Goal: Task Accomplishment & Management: Use online tool/utility

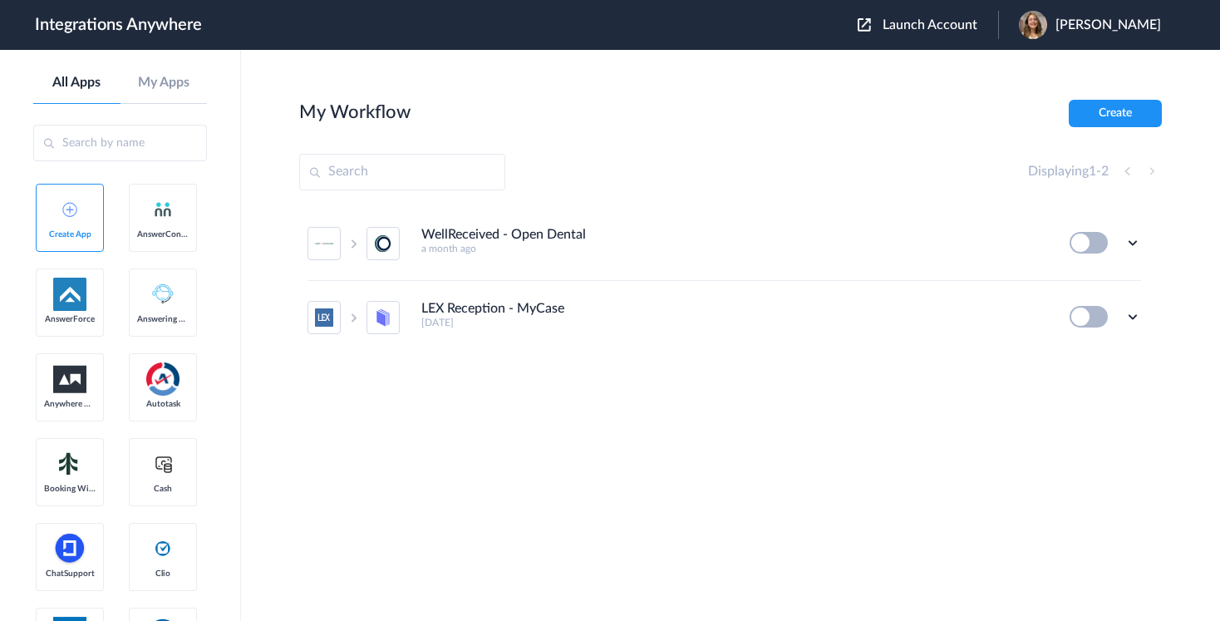
click at [930, 25] on span "Launch Account" at bounding box center [930, 24] width 95 height 13
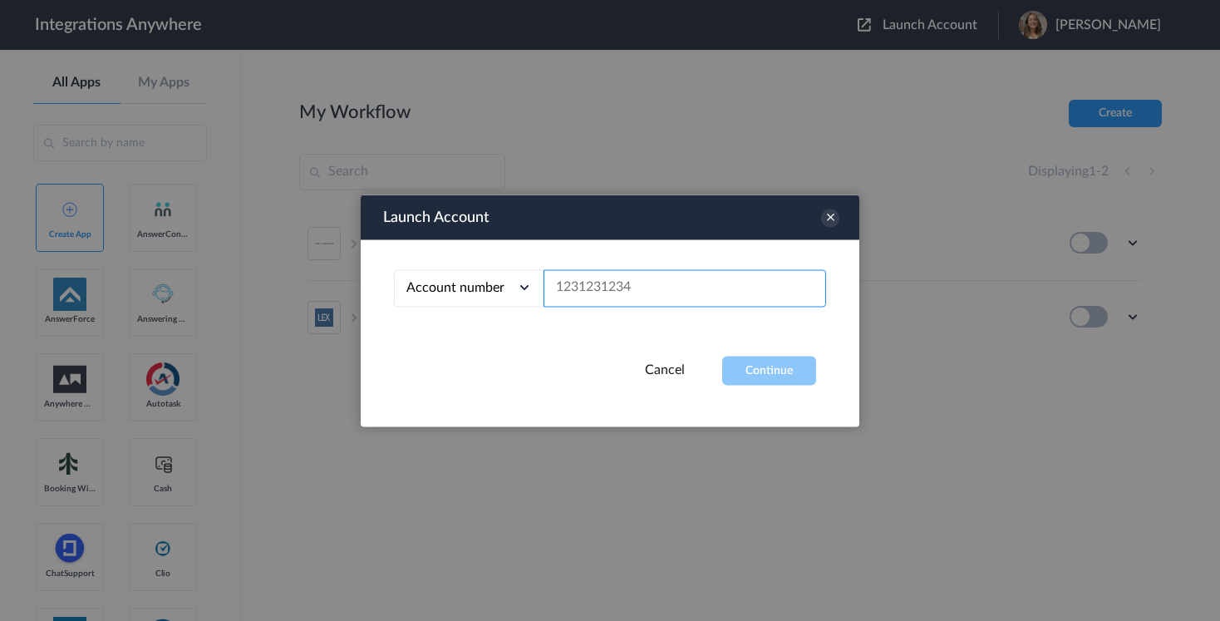
click at [634, 291] on input "text" at bounding box center [685, 287] width 283 height 37
paste input "9107010915"
type input "9107010915"
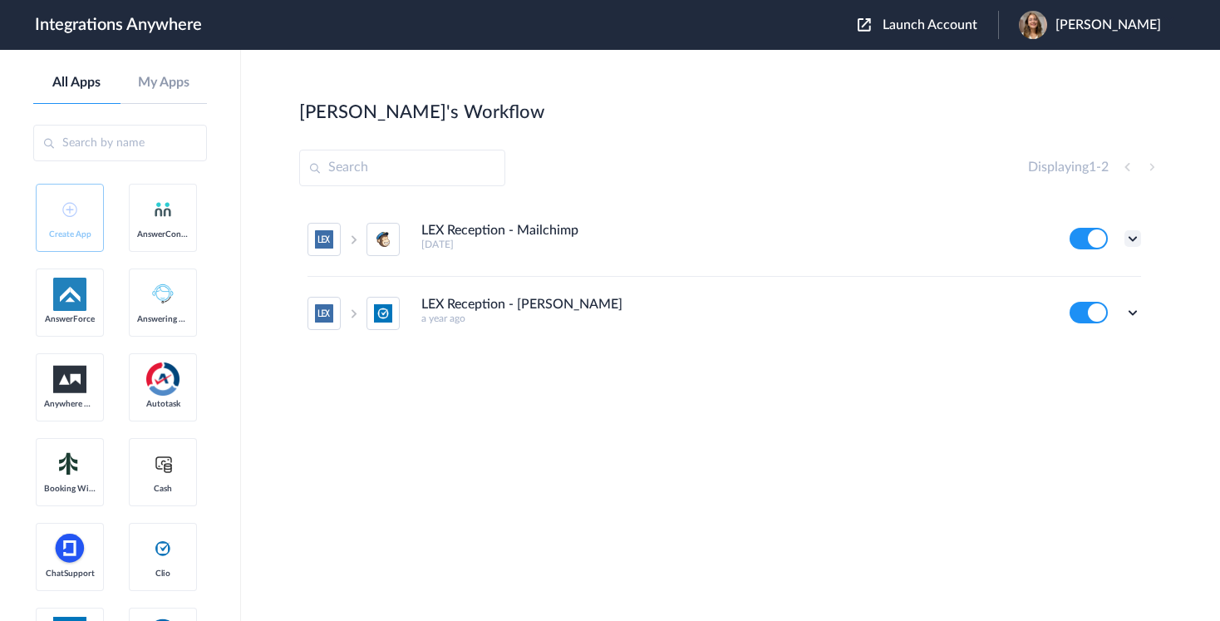
click at [1131, 234] on icon at bounding box center [1133, 238] width 17 height 17
click at [670, 495] on section "Christina's Workflow Create Displaying 1 - 2 LEX Reception - Mailchimp 9 months…" at bounding box center [730, 385] width 863 height 571
click at [1126, 318] on icon at bounding box center [1133, 312] width 17 height 17
click at [1087, 385] on link "Task history" at bounding box center [1086, 382] width 80 height 12
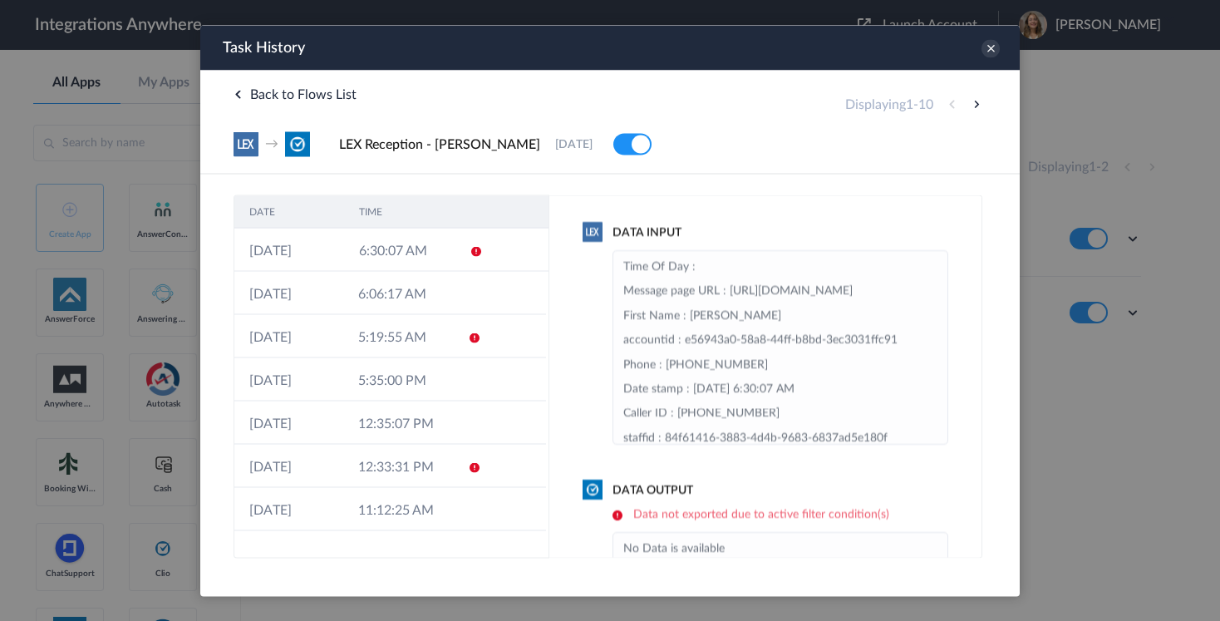
scroll to position [115, 0]
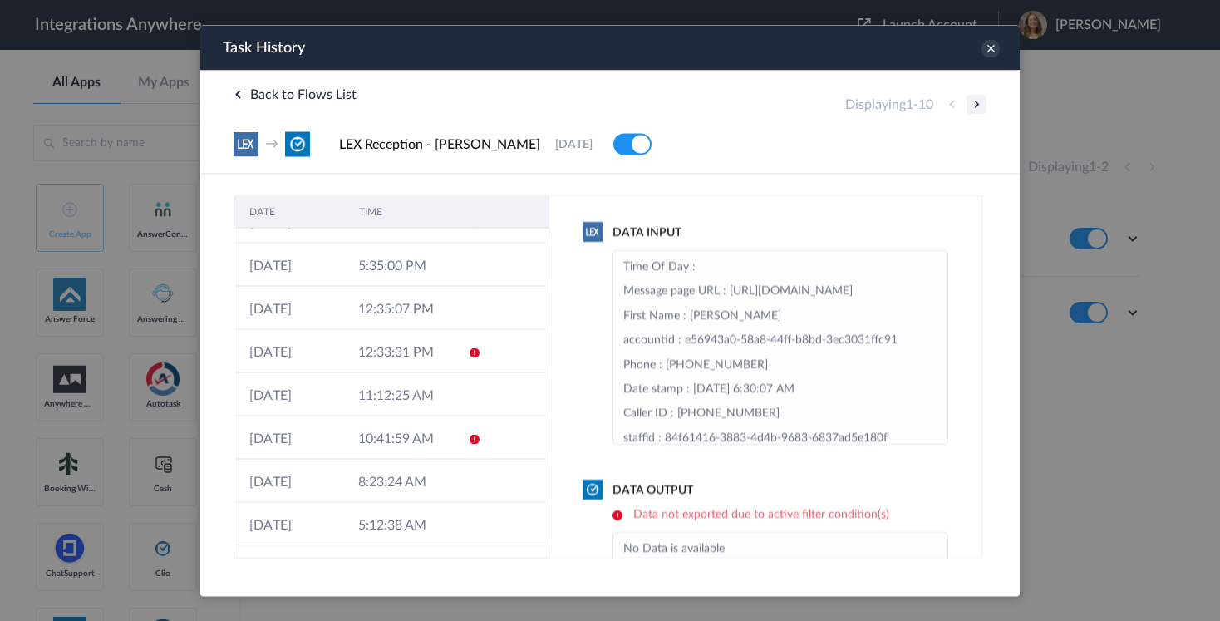
click at [977, 106] on button at bounding box center [977, 104] width 20 height 20
click at [978, 99] on button at bounding box center [977, 104] width 20 height 20
click at [977, 104] on button at bounding box center [977, 104] width 20 height 20
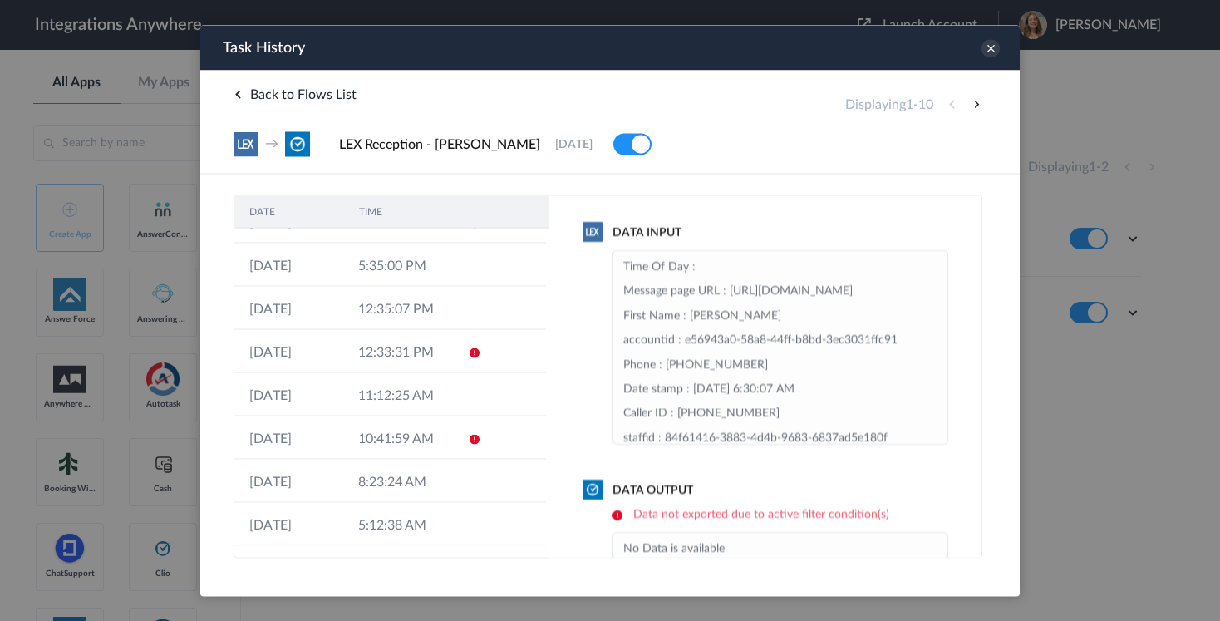
click at [906, 107] on span "1" at bounding box center [909, 103] width 7 height 13
click at [867, 111] on h4 "Displaying 1 - 10" at bounding box center [889, 104] width 88 height 16
click at [371, 215] on th "TIME" at bounding box center [399, 211] width 110 height 32
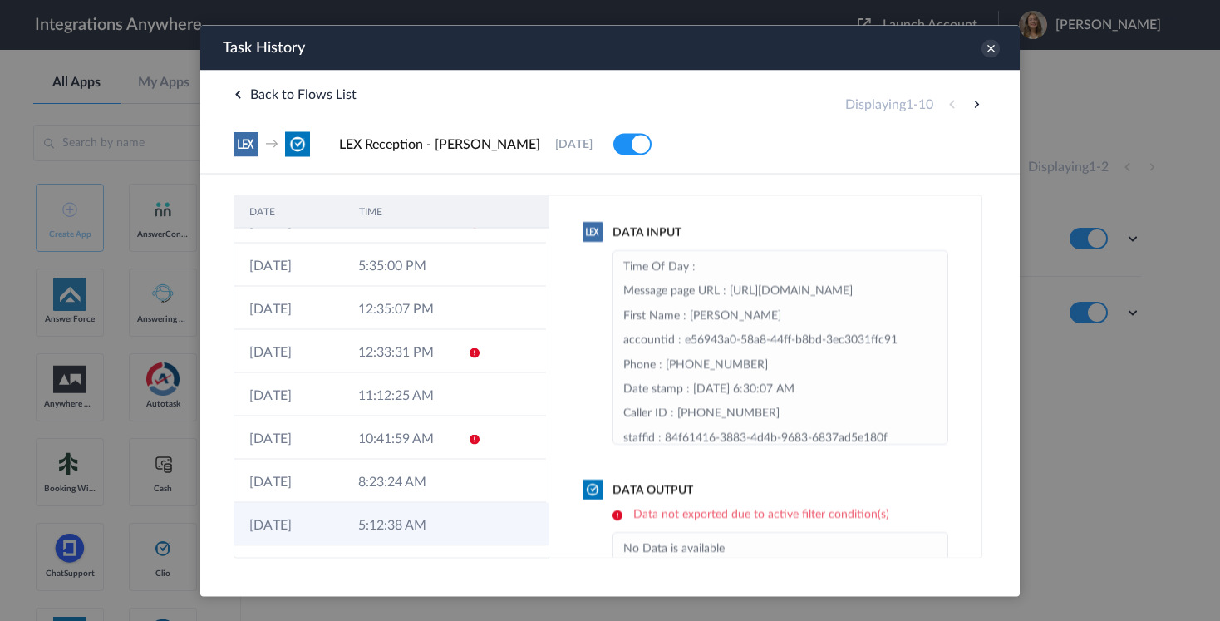
click at [361, 533] on td "5:12:38 AM" at bounding box center [397, 523] width 109 height 43
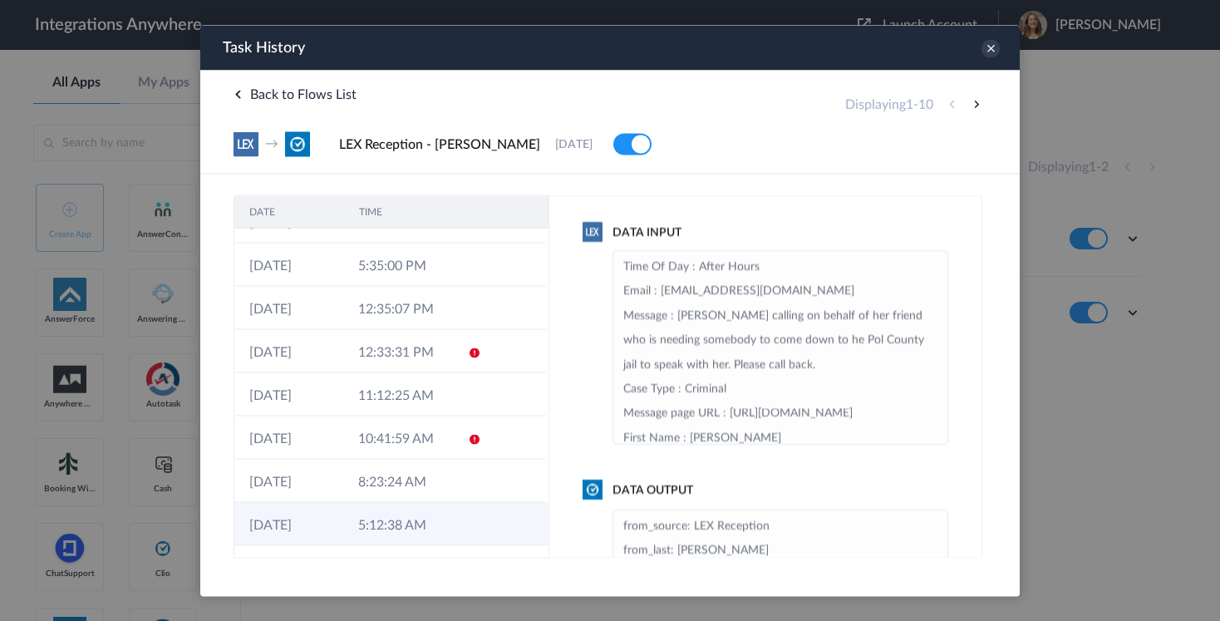
click at [421, 532] on td "5:12:38 AM" at bounding box center [397, 523] width 109 height 43
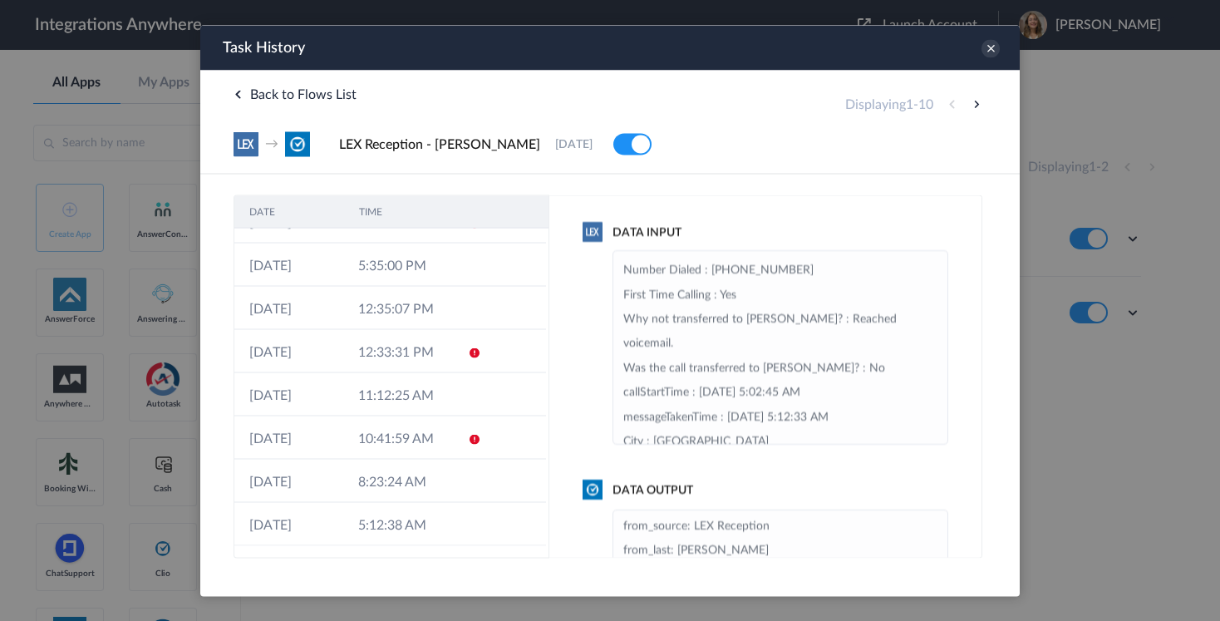
scroll to position [758, 0]
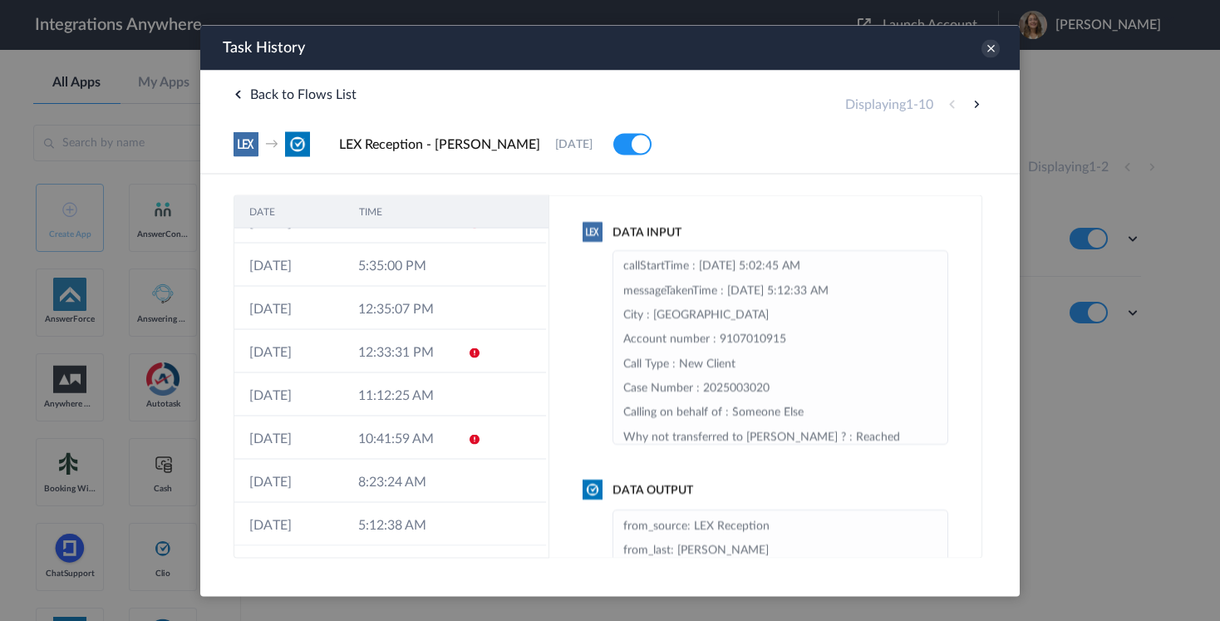
click at [866, 112] on div "Displaying 1 - 10" at bounding box center [915, 104] width 141 height 20
click at [977, 106] on button at bounding box center [977, 104] width 20 height 20
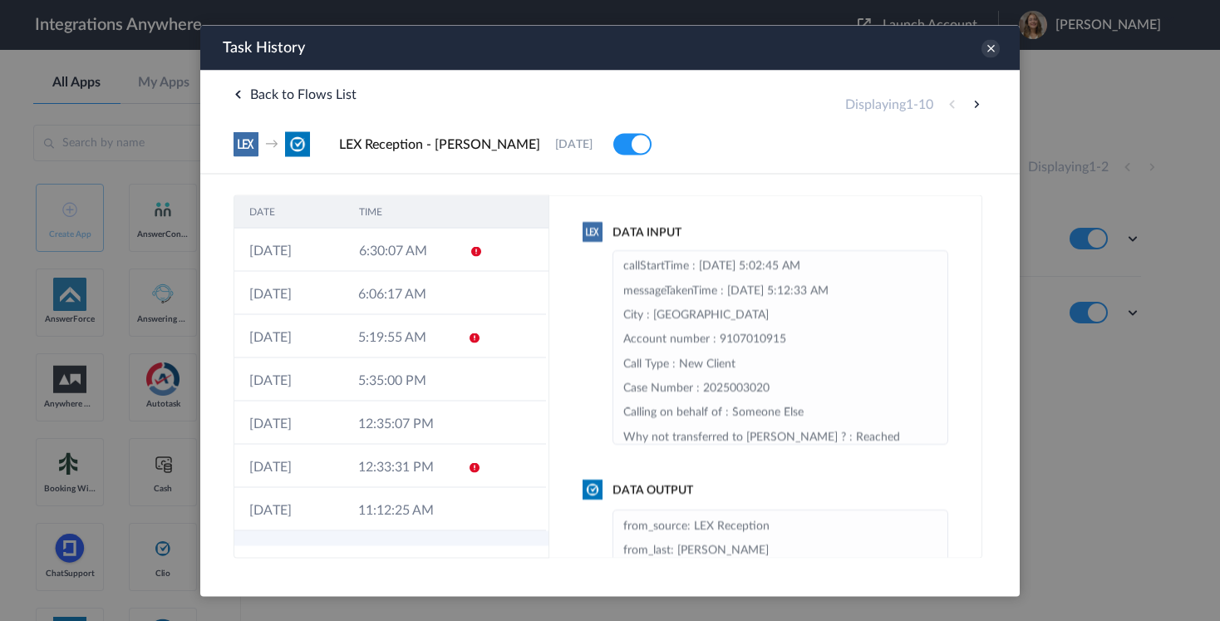
scroll to position [115, 0]
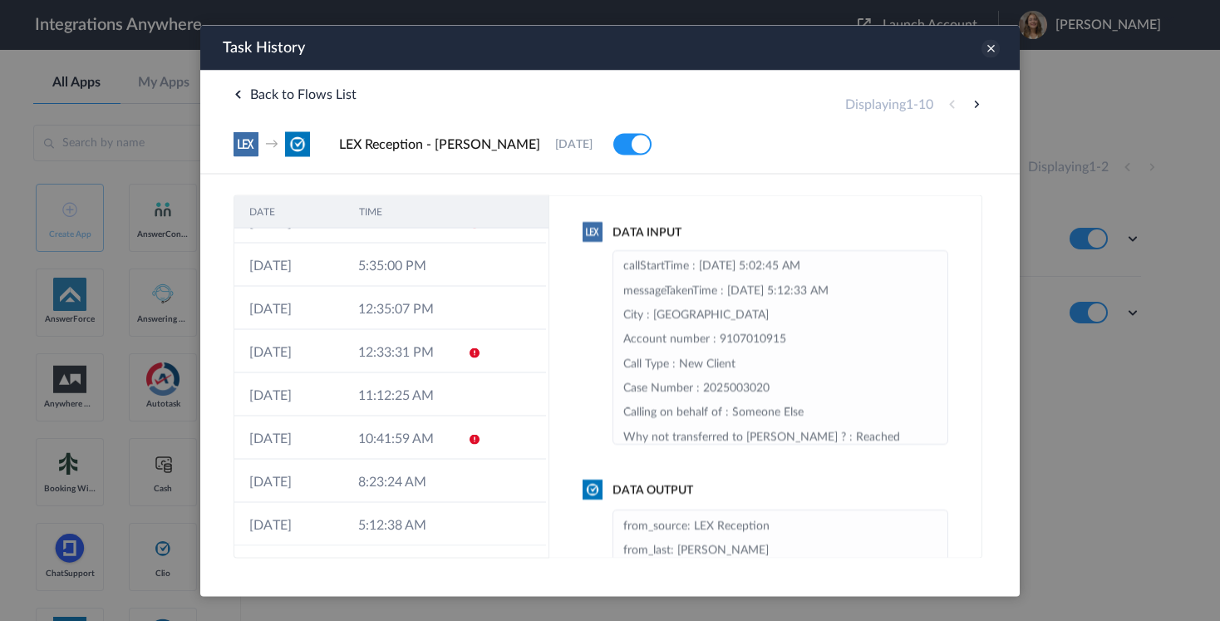
click at [989, 48] on icon at bounding box center [991, 48] width 18 height 18
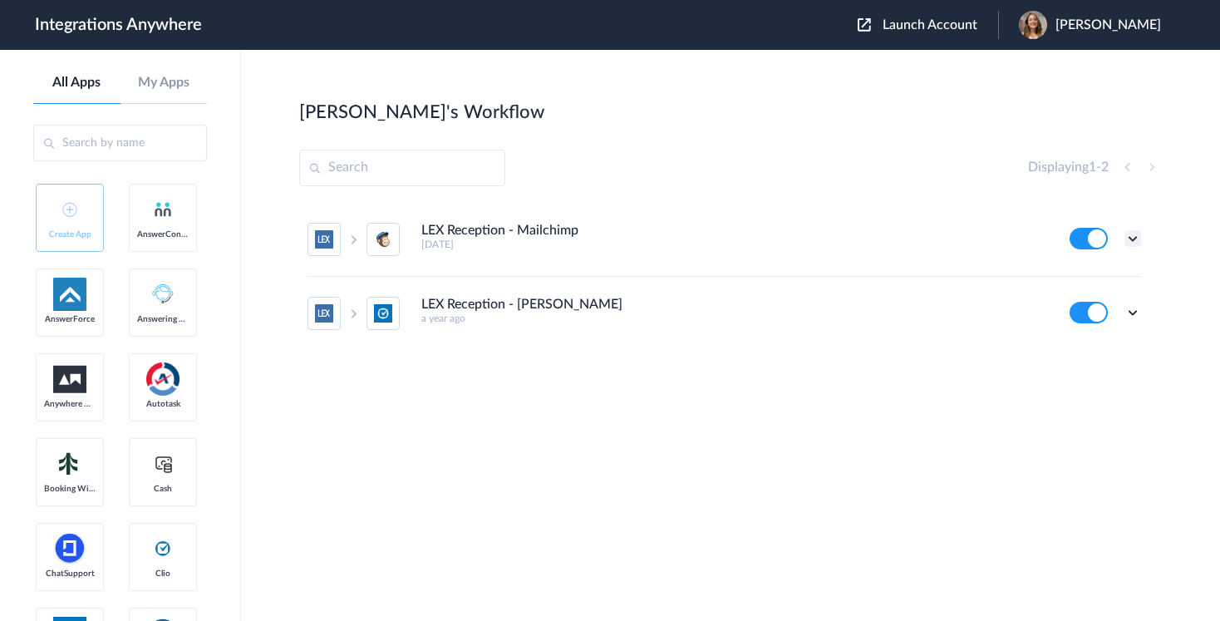
click at [1132, 236] on icon at bounding box center [1133, 238] width 17 height 17
click at [1079, 308] on link "Task history" at bounding box center [1086, 308] width 80 height 12
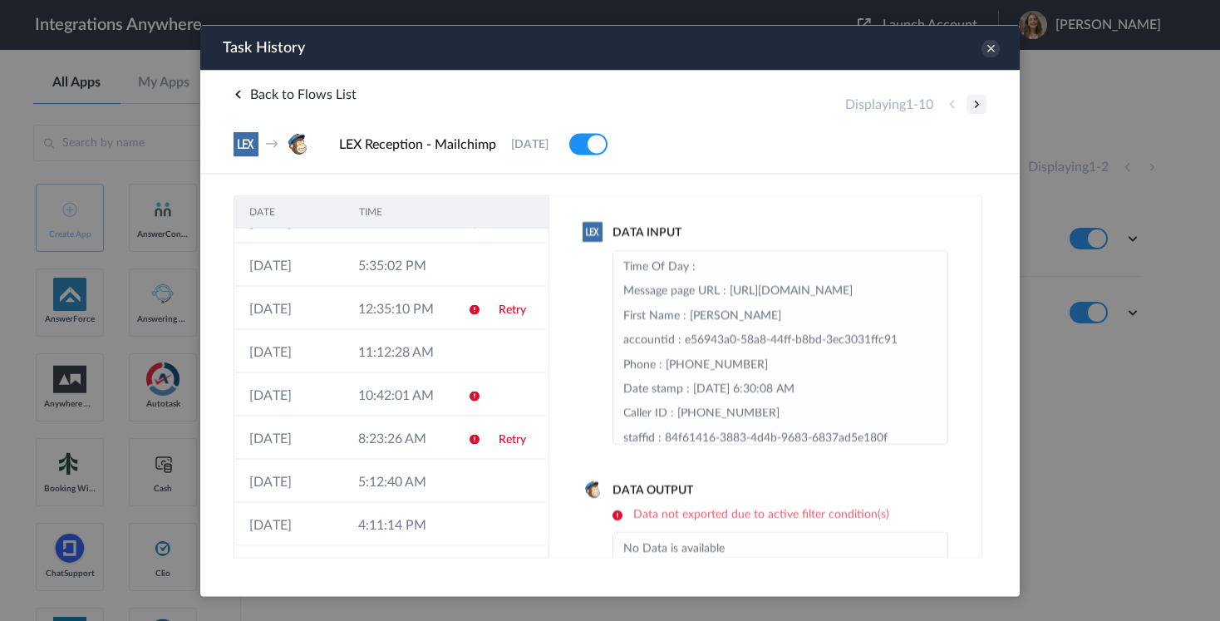
click at [975, 104] on button at bounding box center [977, 104] width 20 height 20
click at [974, 105] on button at bounding box center [977, 104] width 20 height 20
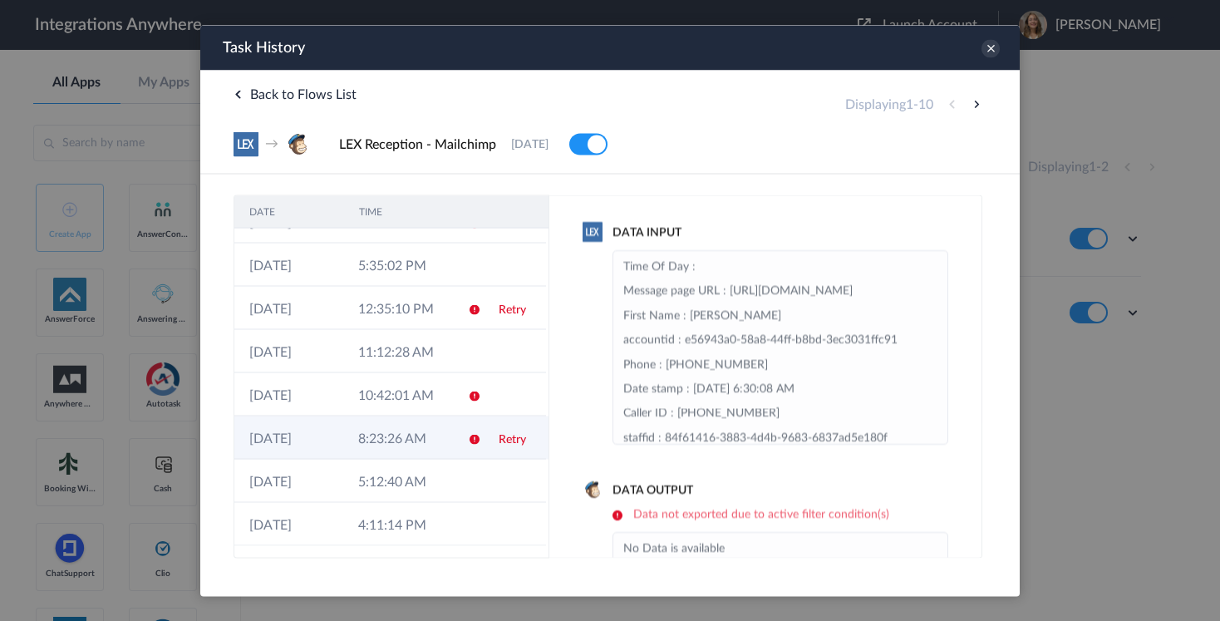
click at [392, 443] on td "8:23:26 AM" at bounding box center [397, 437] width 109 height 43
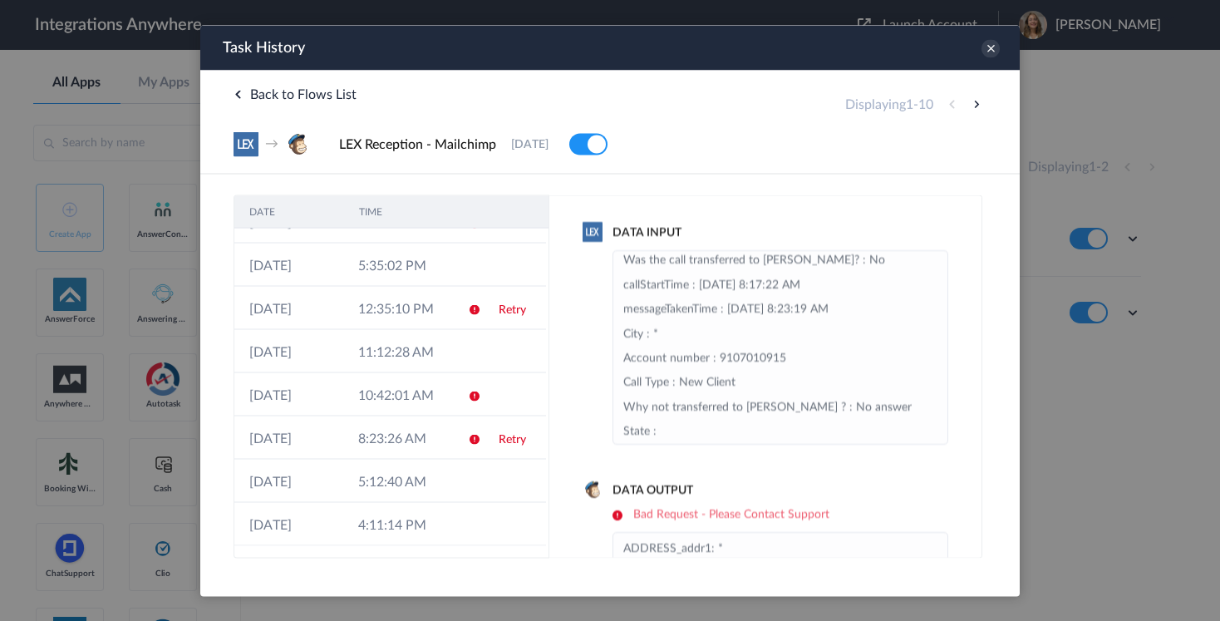
scroll to position [601, 0]
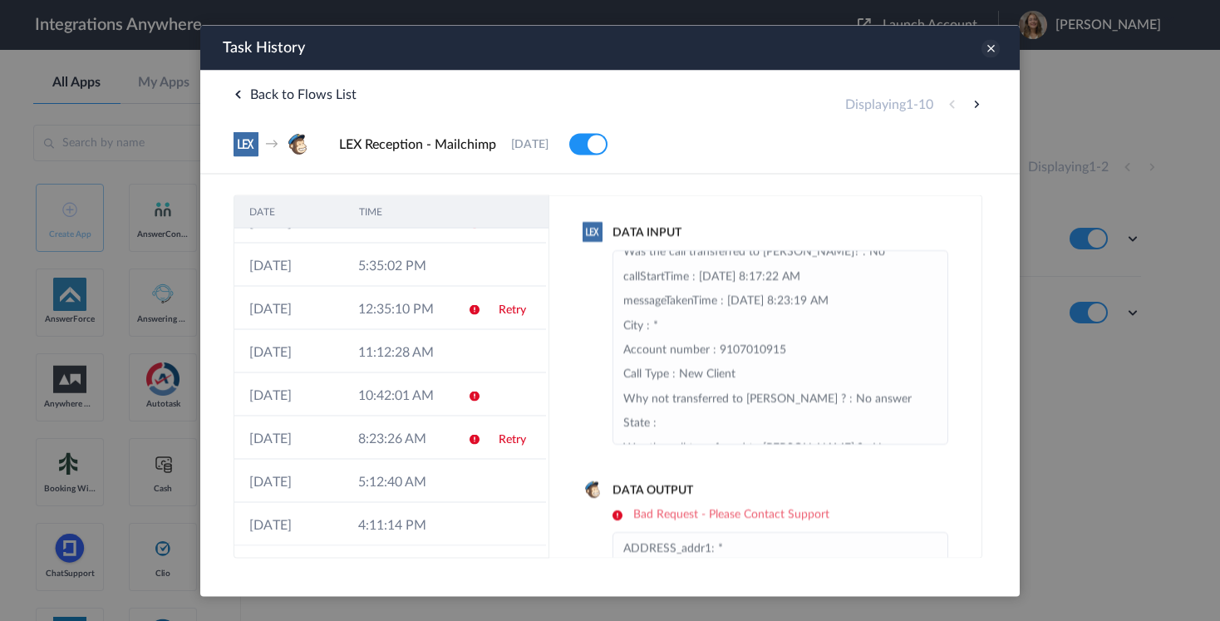
click at [992, 46] on icon at bounding box center [991, 48] width 18 height 18
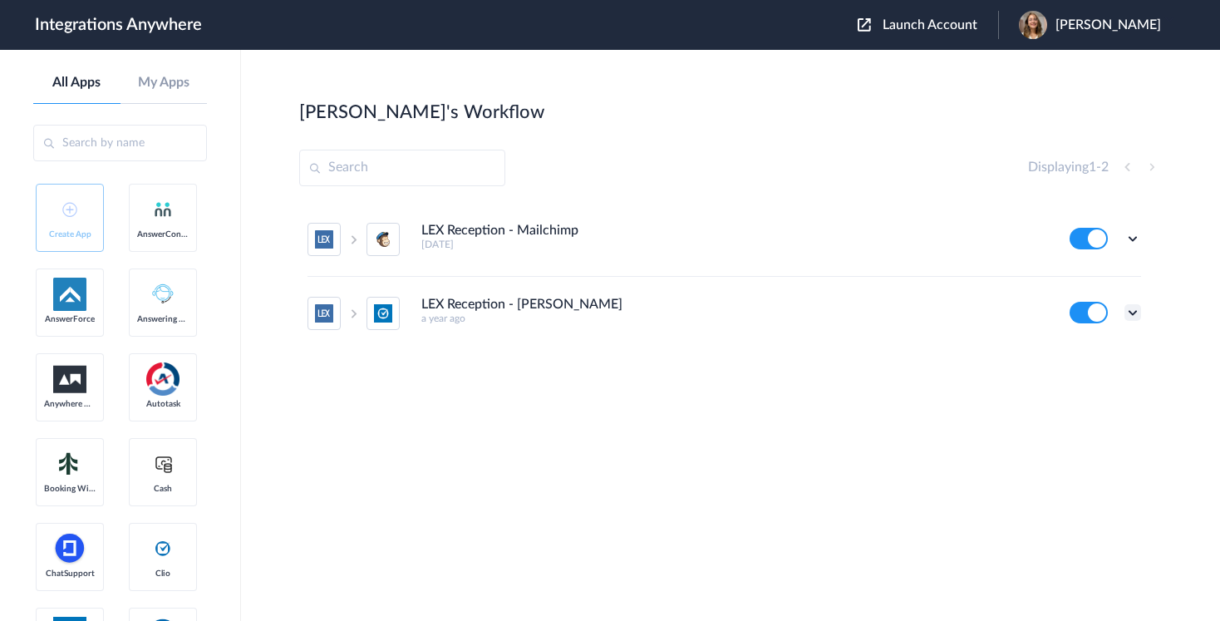
click at [1126, 313] on icon at bounding box center [1133, 312] width 17 height 17
click at [1082, 349] on link "Edit" at bounding box center [1066, 351] width 40 height 12
click at [668, 473] on section "Christina's Workflow Create Displaying 1 - 2 LEX Reception - Mailchimp 9 months…" at bounding box center [730, 385] width 863 height 571
click at [1135, 315] on icon at bounding box center [1133, 312] width 17 height 17
click at [1089, 354] on li "Edit" at bounding box center [1087, 351] width 108 height 31
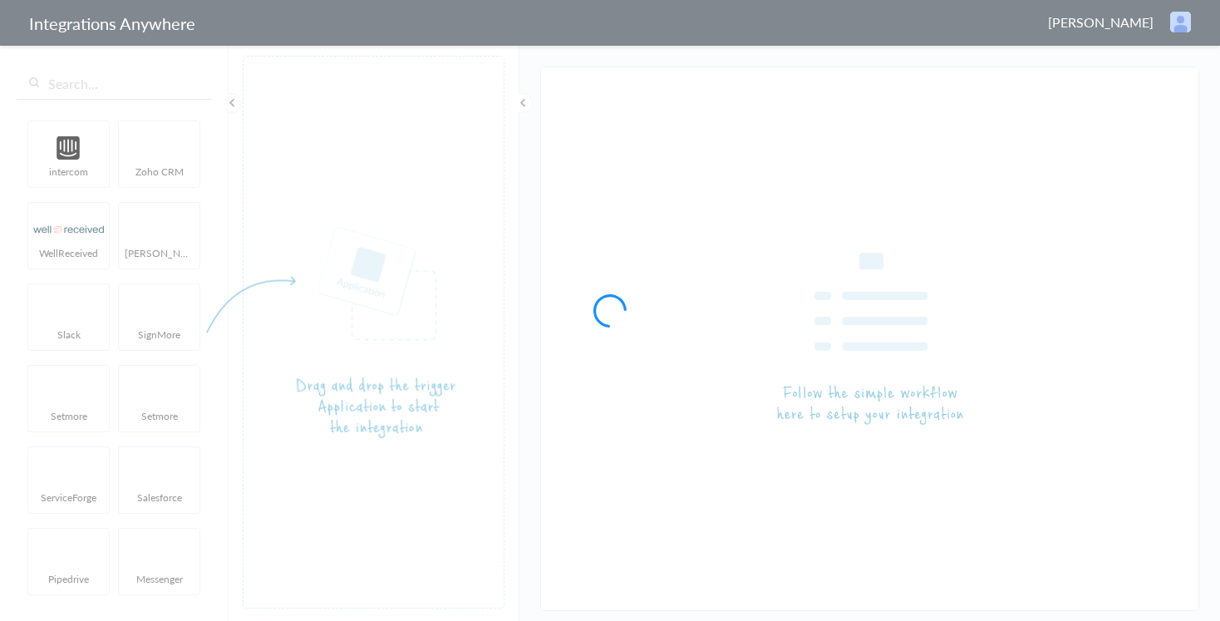
type input "LEX Reception - Clio Grow"
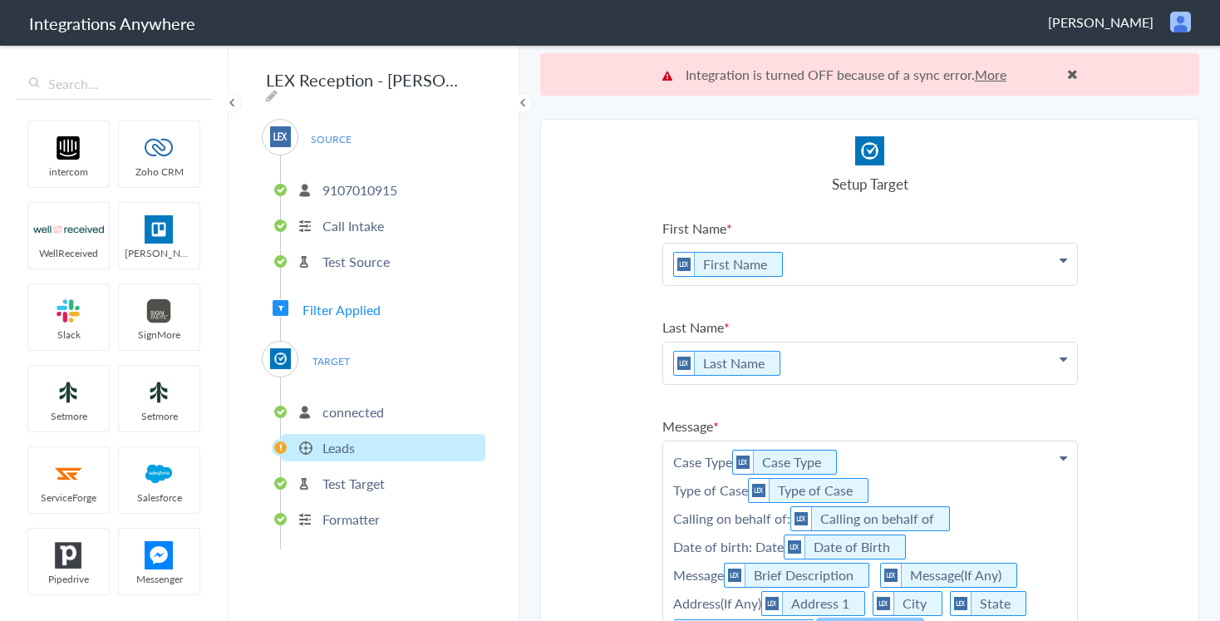
click at [371, 262] on p "Test Source" at bounding box center [356, 261] width 67 height 19
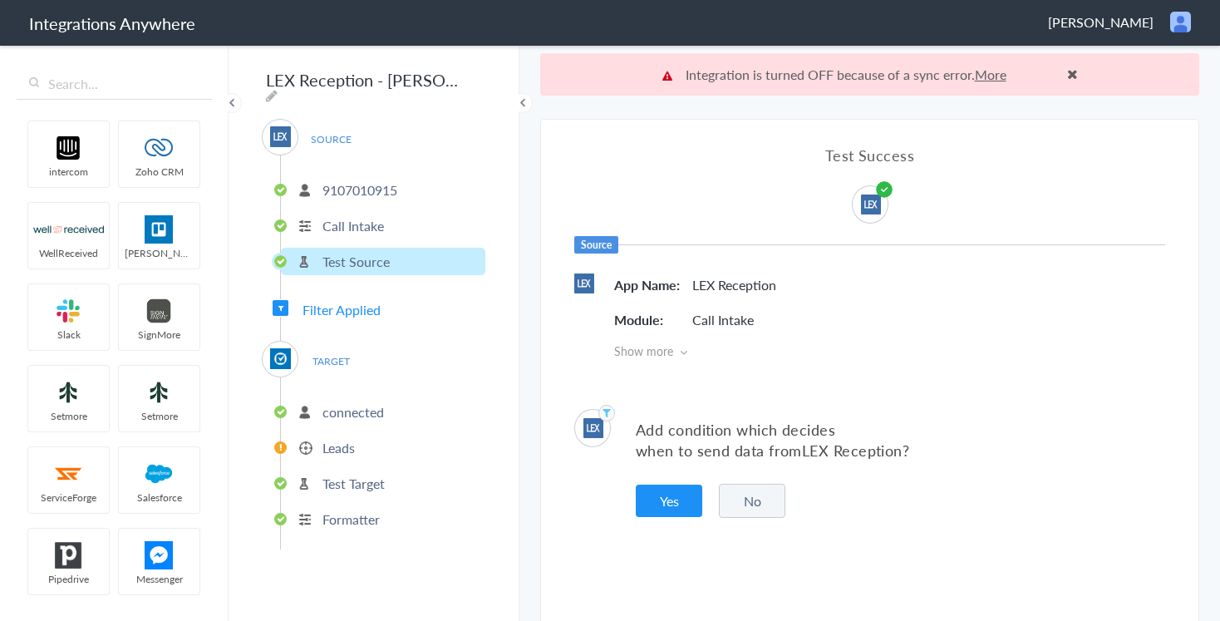
click at [342, 408] on p "connected" at bounding box center [354, 411] width 62 height 19
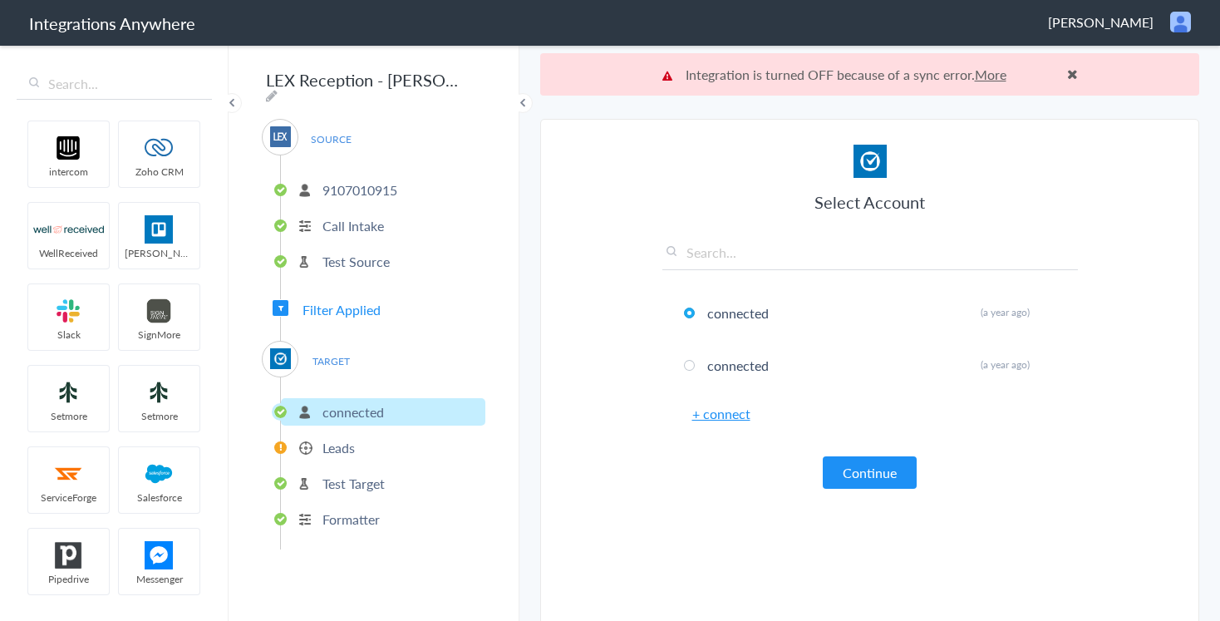
click at [345, 510] on p "Formatter" at bounding box center [351, 519] width 57 height 19
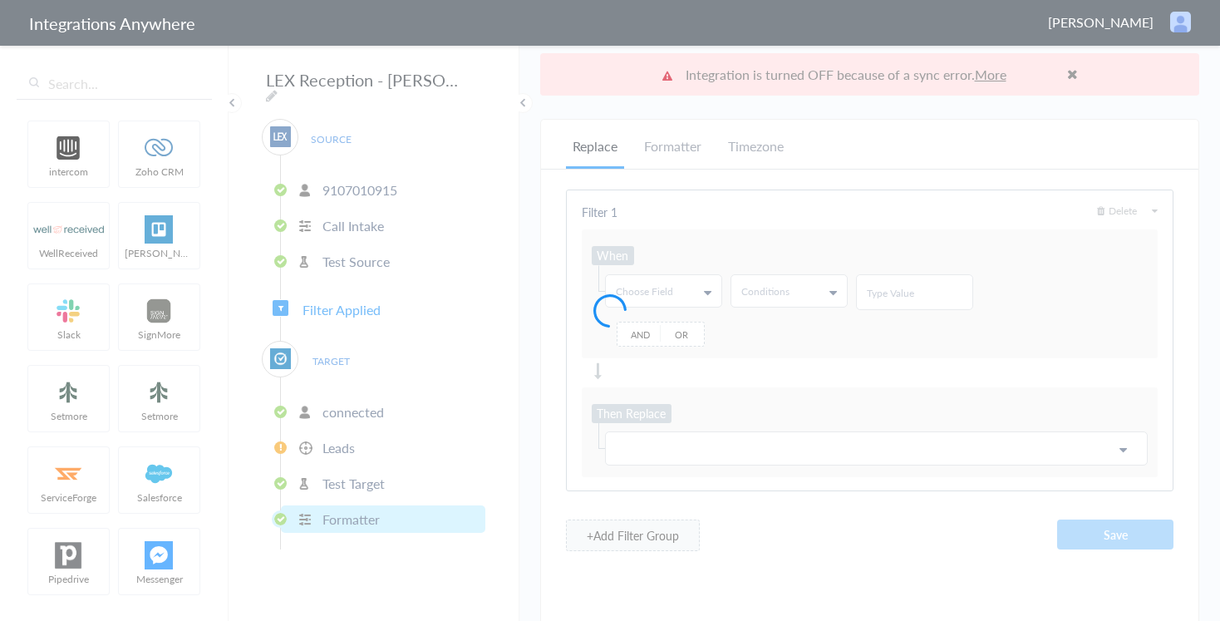
type input "@"
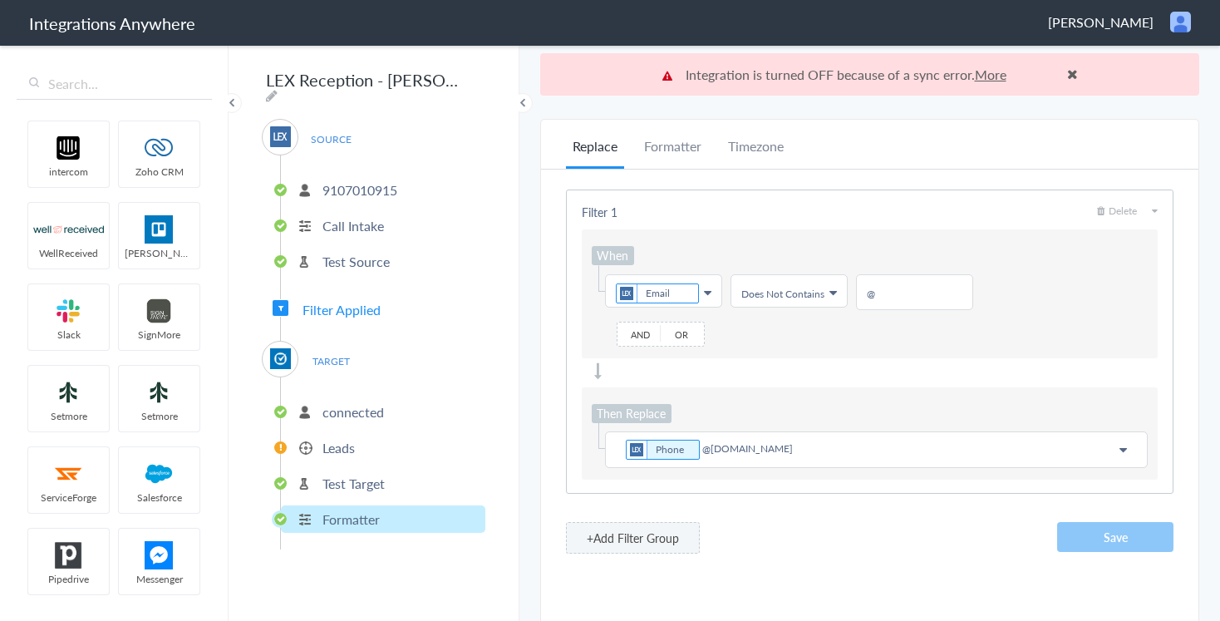
click at [354, 446] on p "Leads" at bounding box center [339, 447] width 32 height 19
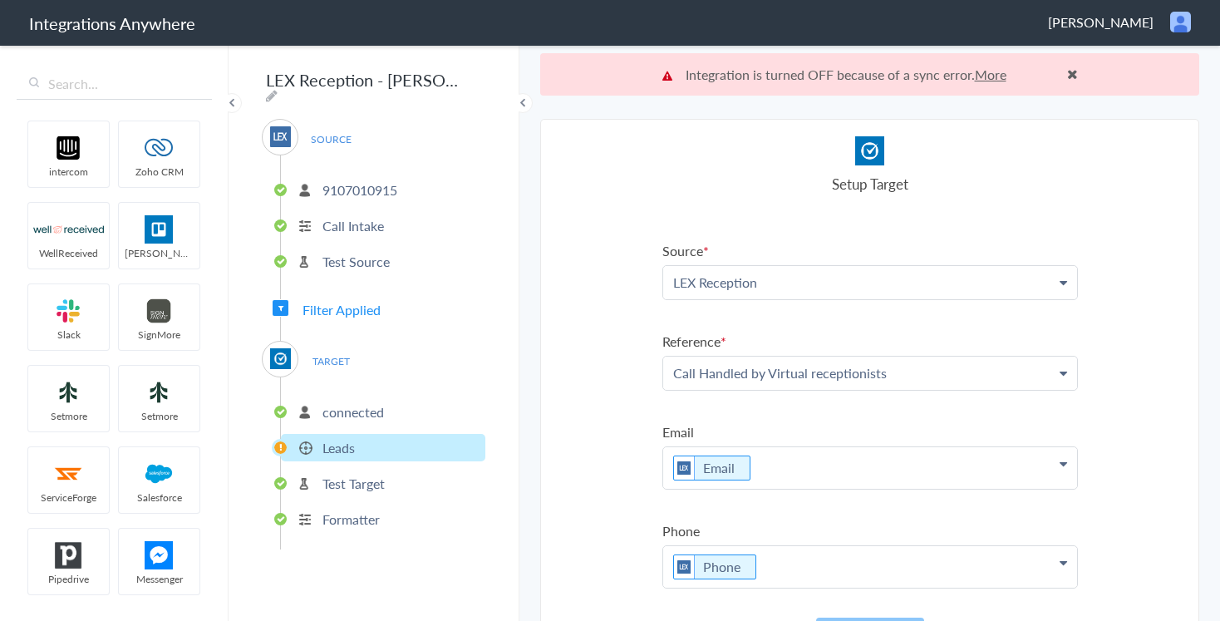
scroll to position [42, 0]
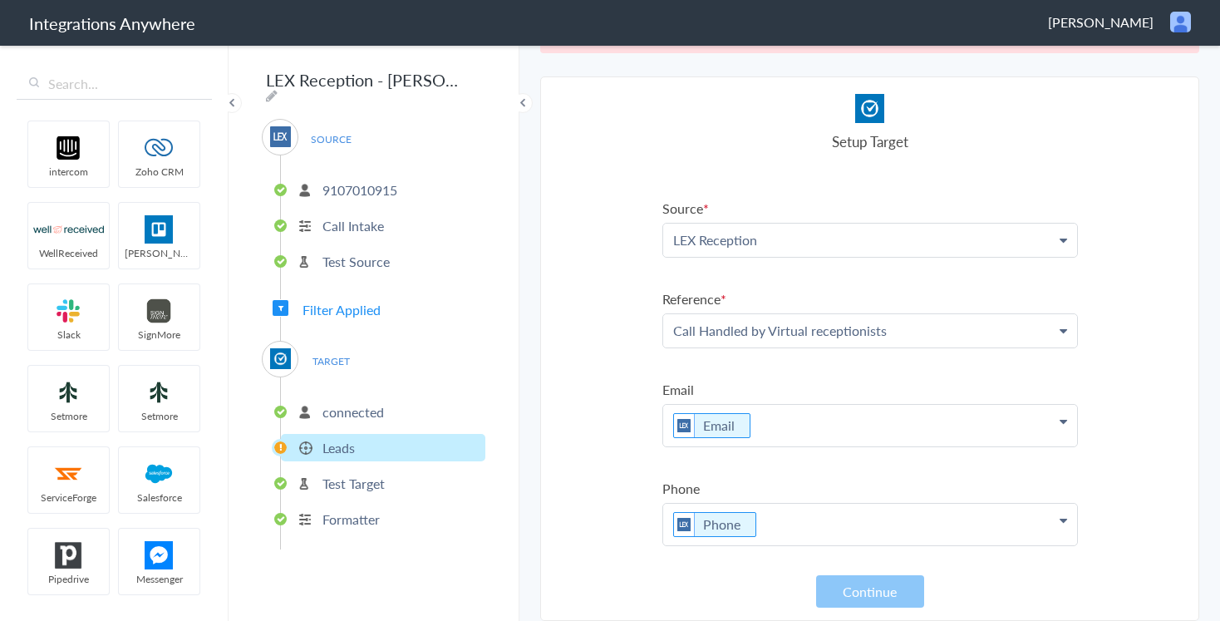
click at [604, 554] on section "Select Account 1260009834 Rename Delete (9 months ago) 1260009834 Rename Delete…" at bounding box center [869, 348] width 659 height 544
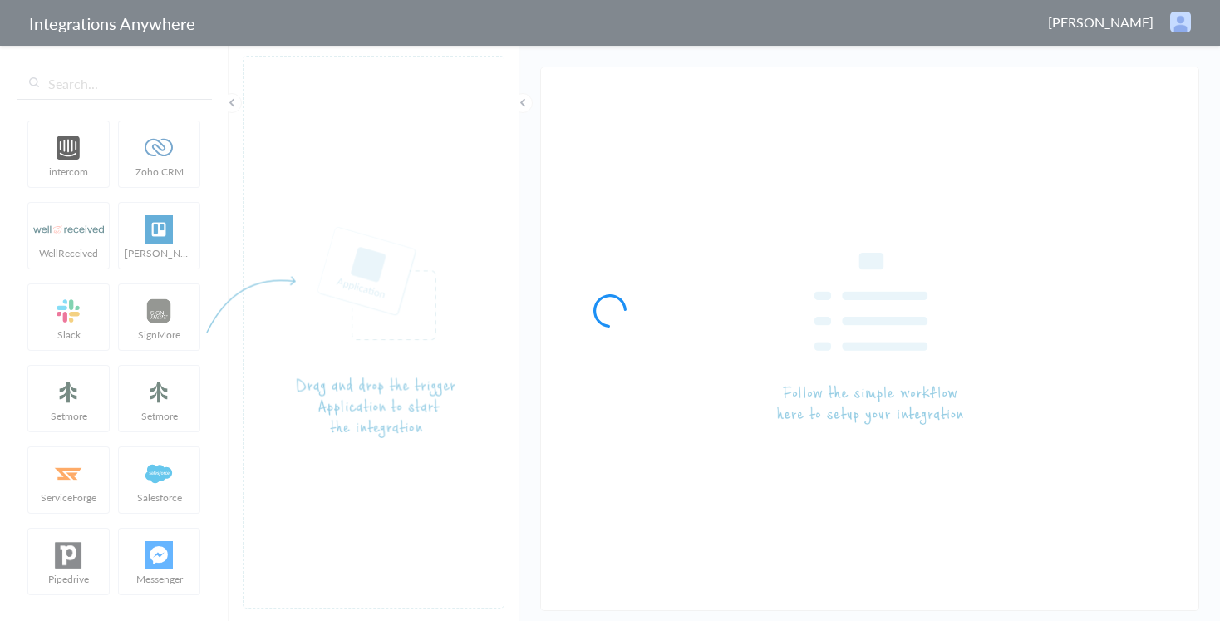
type input "LEX Reception - Clio Grow"
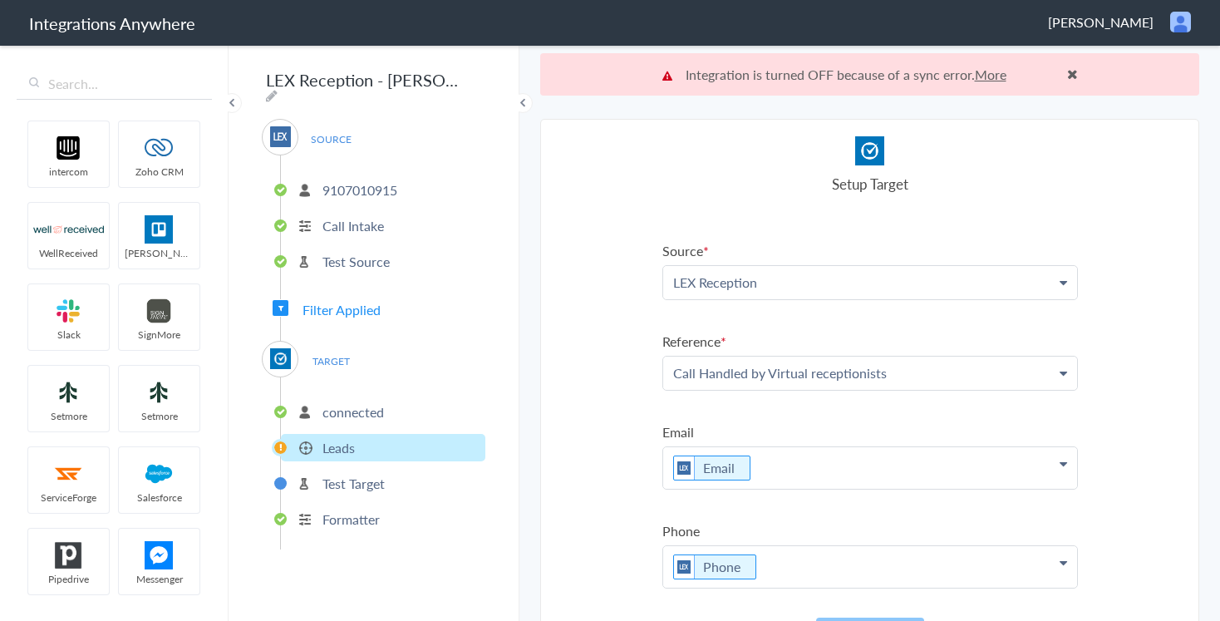
scroll to position [42, 0]
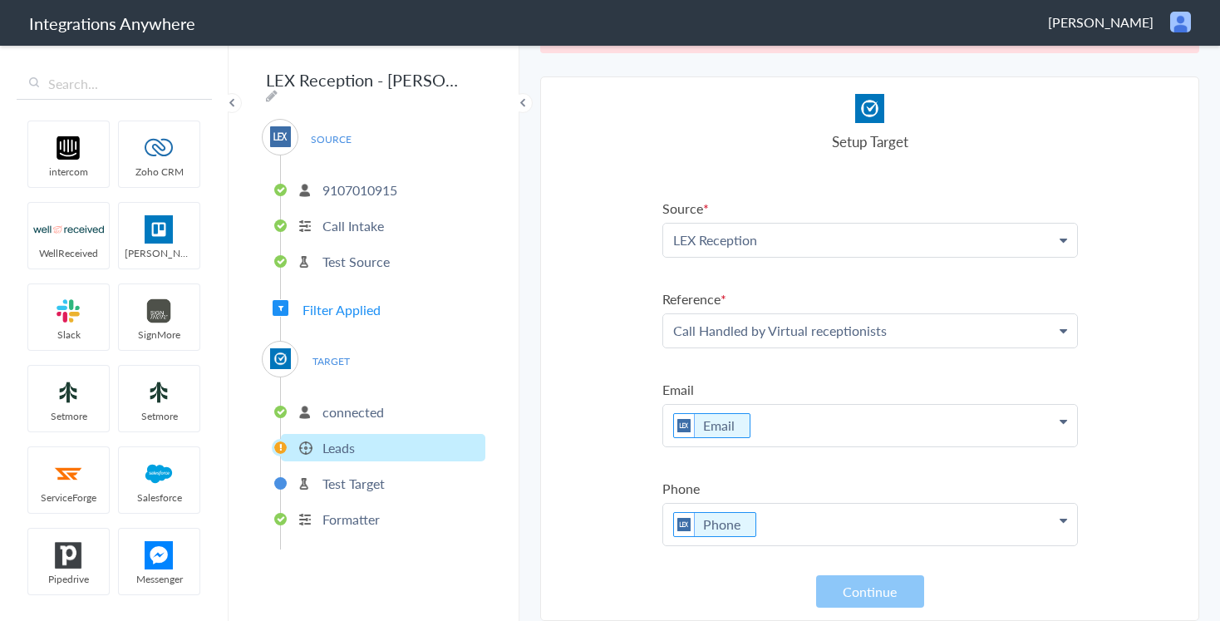
click at [641, 584] on section "Select Account 1260009834 Rename Delete (9 months ago) 1260009834 Rename Delete…" at bounding box center [869, 348] width 659 height 544
click at [382, 411] on p "connected" at bounding box center [354, 411] width 62 height 19
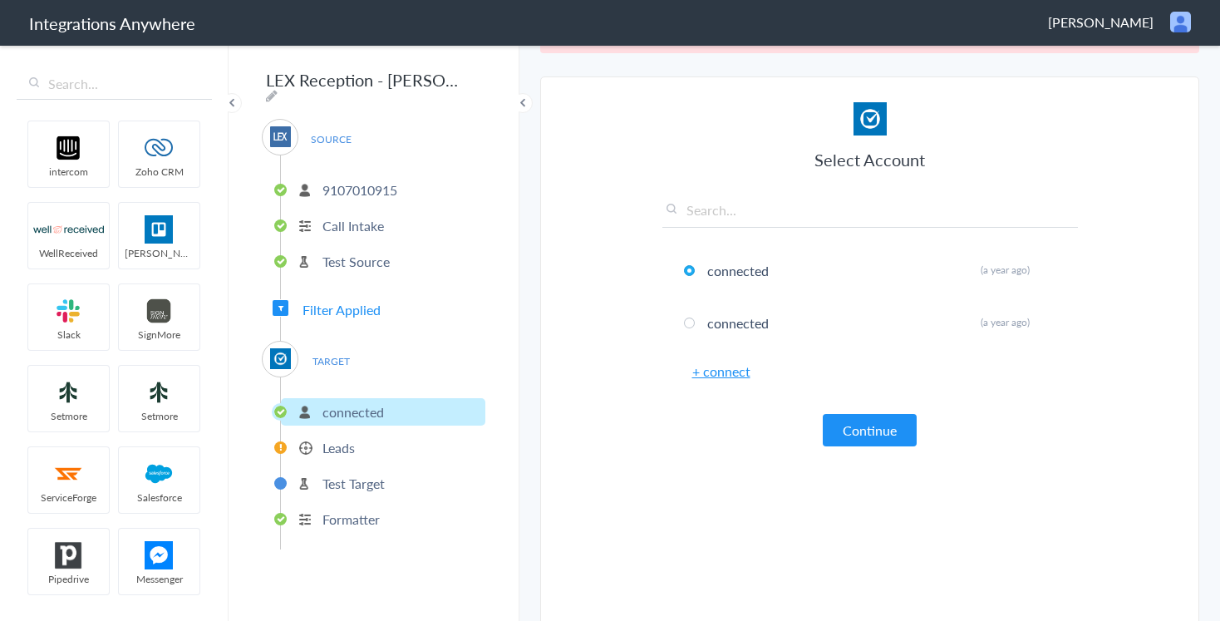
scroll to position [0, 0]
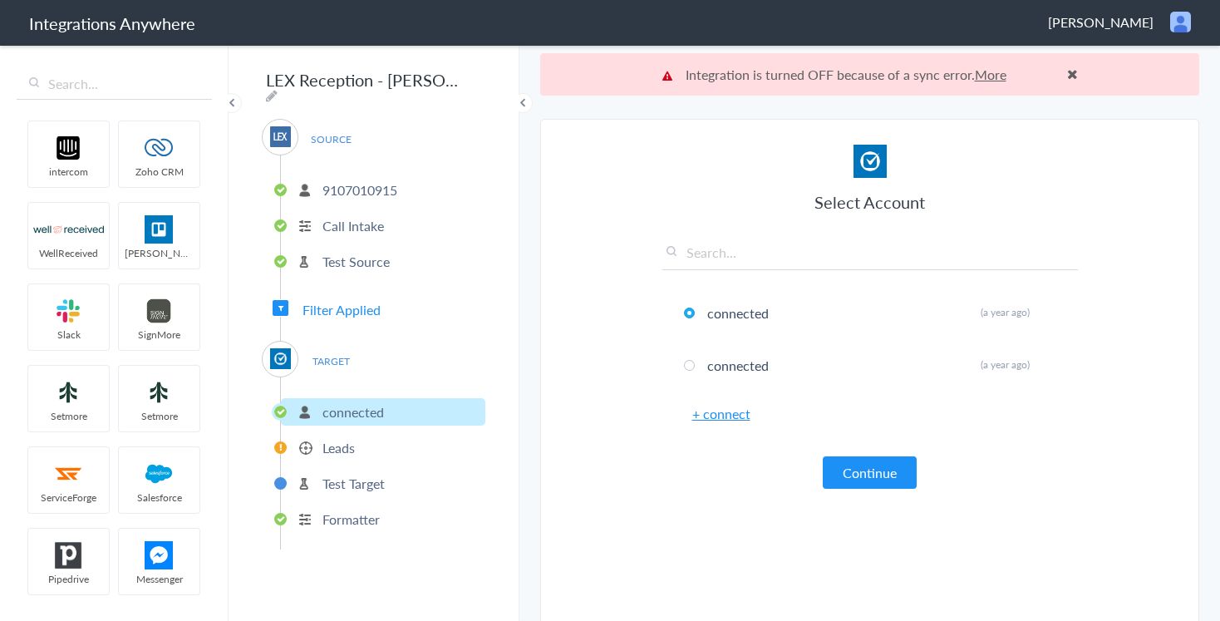
click at [355, 482] on p "Test Target" at bounding box center [354, 483] width 62 height 19
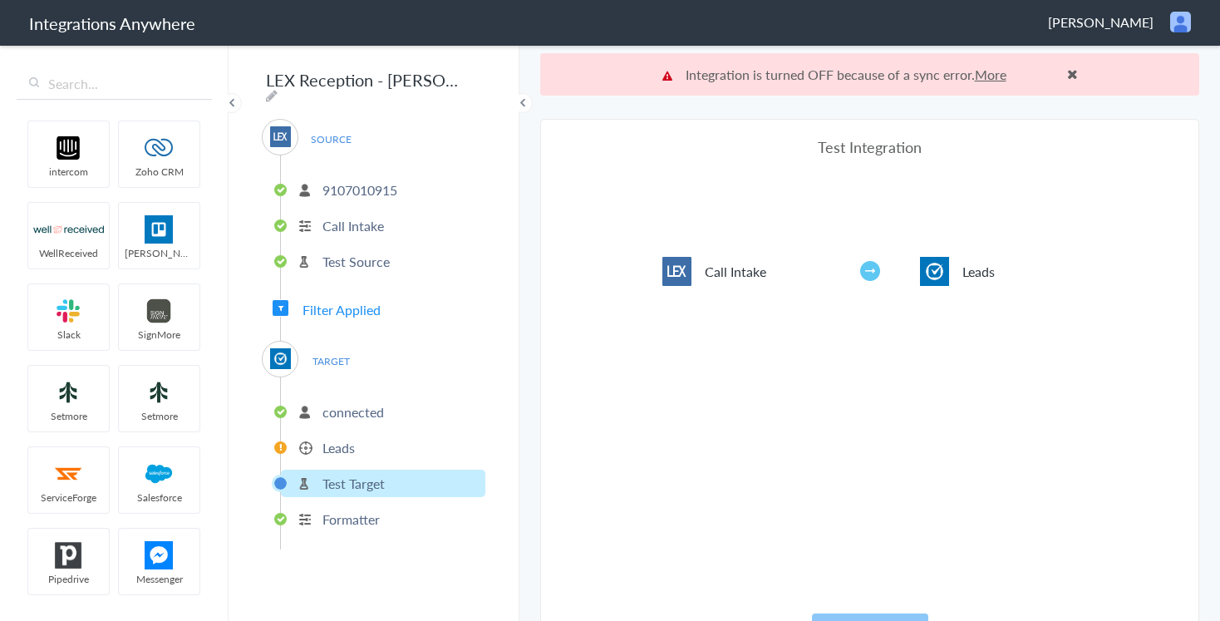
click at [355, 482] on p "Test Target" at bounding box center [354, 483] width 62 height 19
click at [338, 446] on p "Leads" at bounding box center [339, 447] width 32 height 19
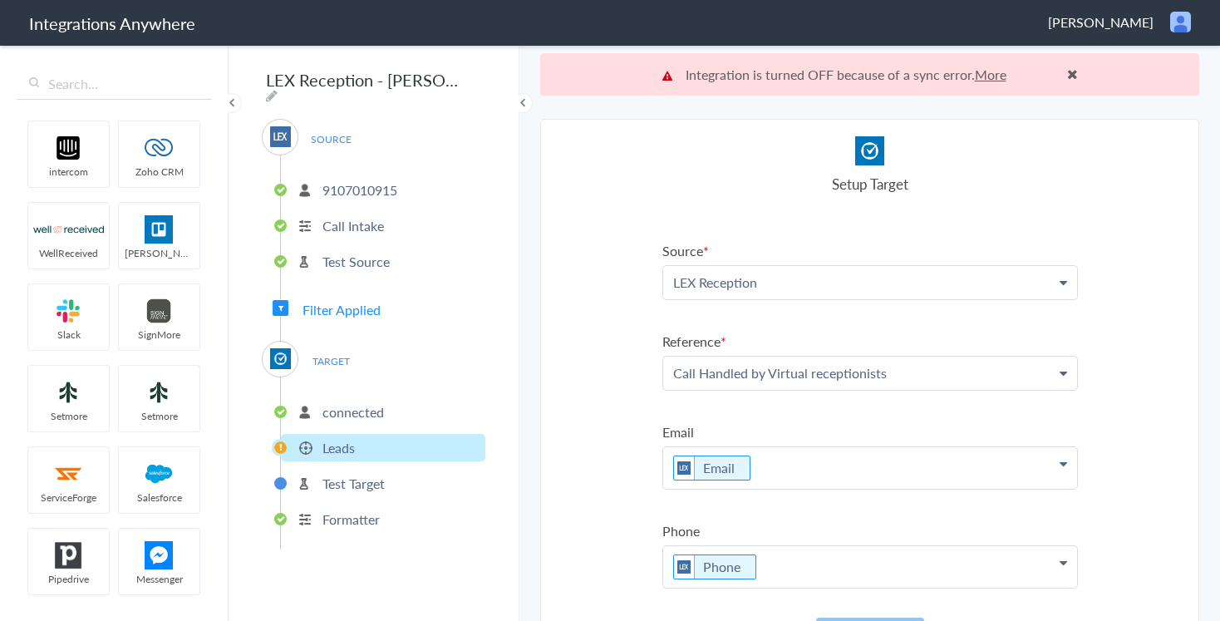
click at [983, 75] on link "More" at bounding box center [991, 74] width 32 height 19
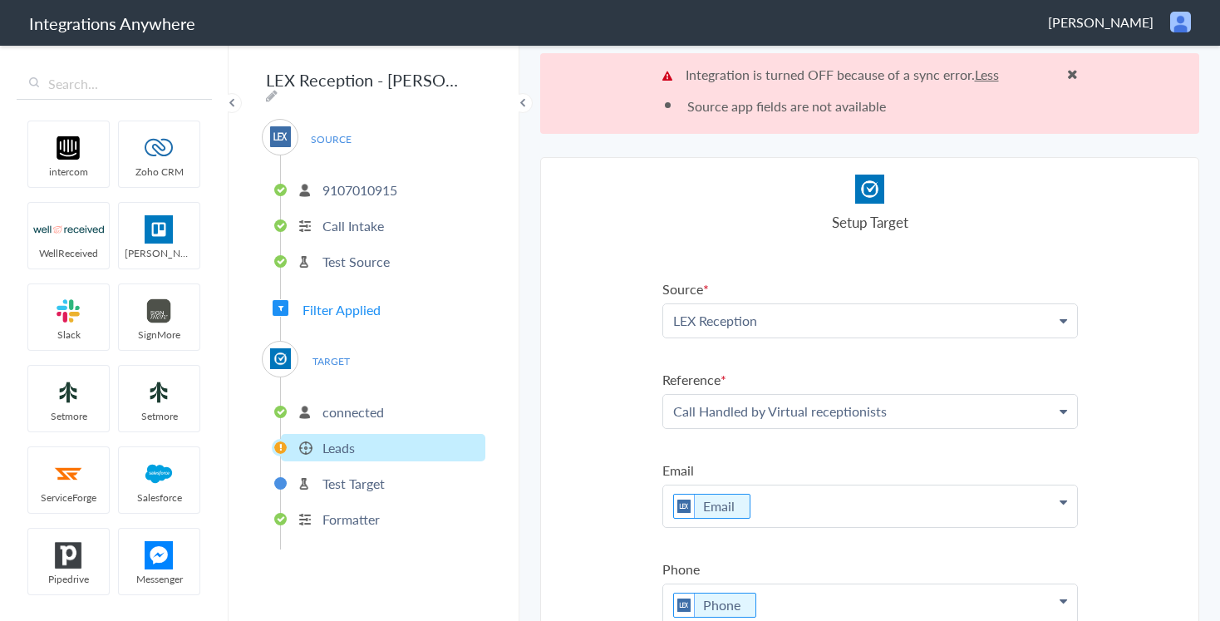
scroll to position [81, 0]
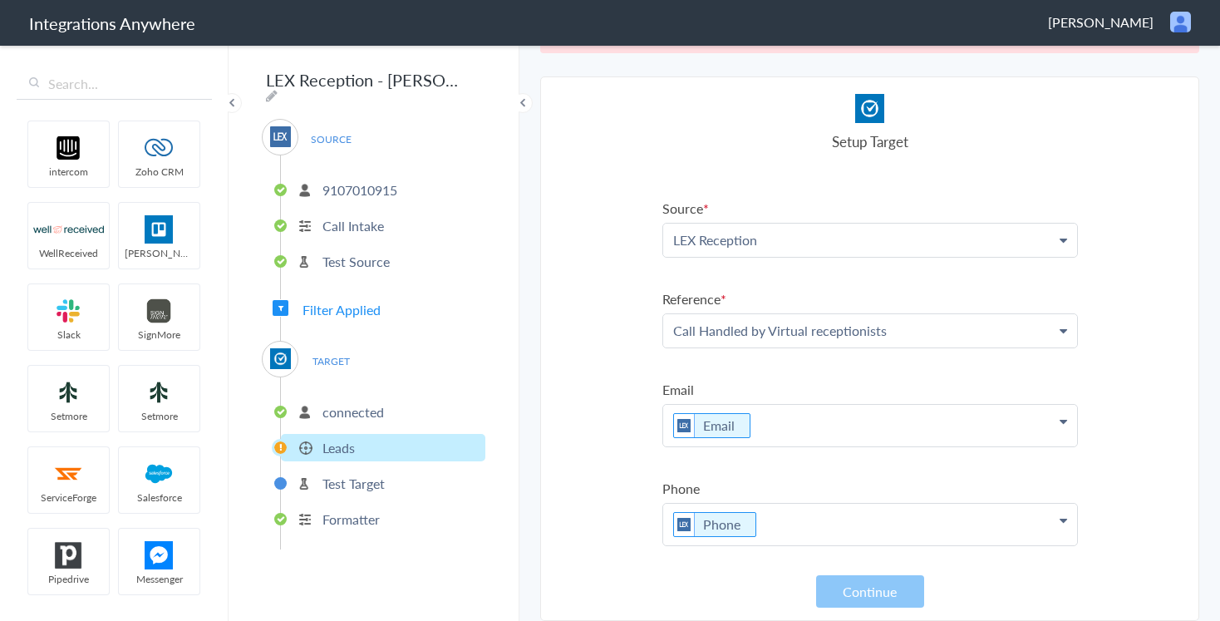
click at [618, 480] on section "Select Account 1260009834 Rename Delete (9 months ago) 1260009834 Rename Delete…" at bounding box center [869, 348] width 659 height 544
click at [363, 402] on p "connected" at bounding box center [354, 411] width 62 height 19
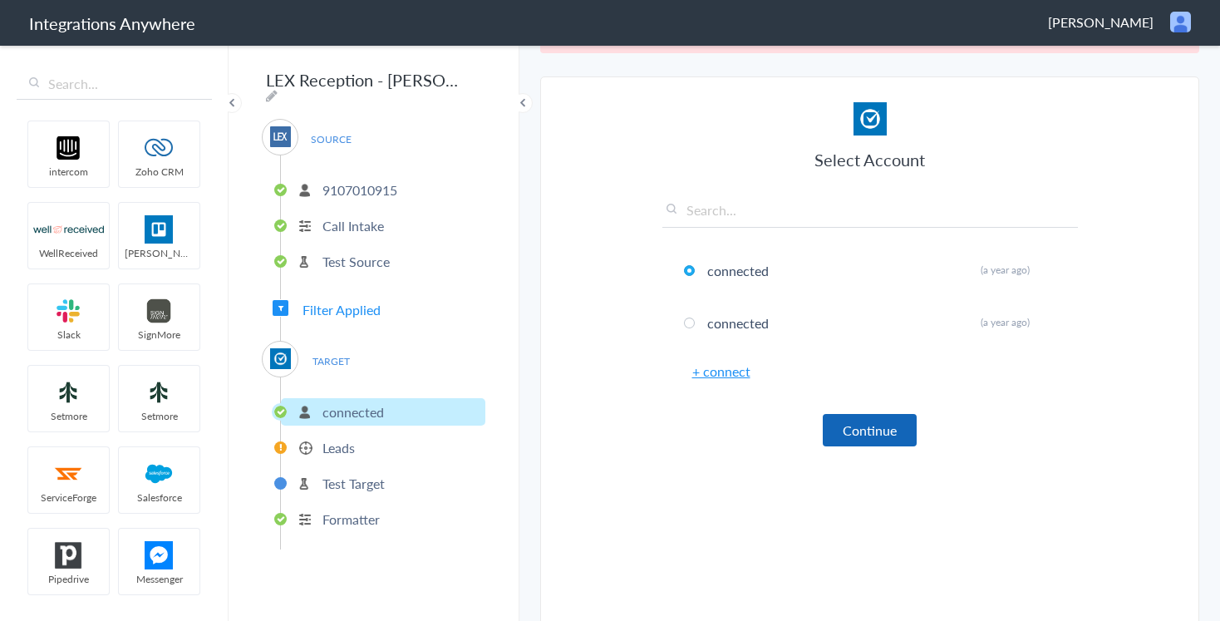
click at [879, 427] on button "Continue" at bounding box center [870, 430] width 94 height 32
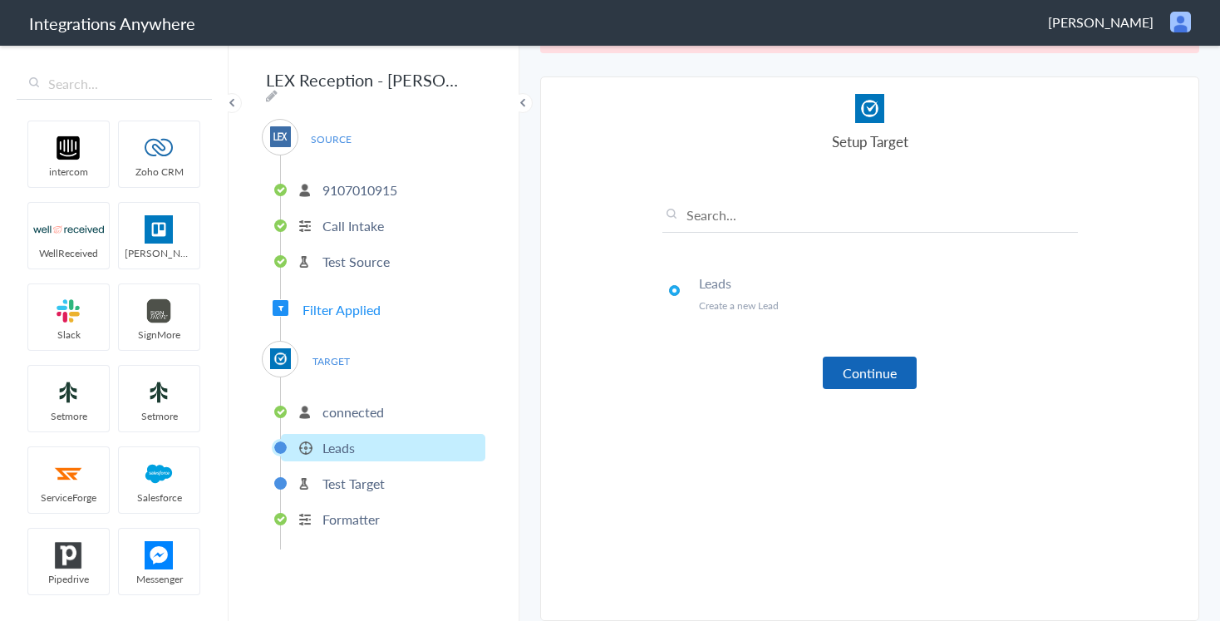
click at [881, 378] on button "Continue" at bounding box center [870, 373] width 94 height 32
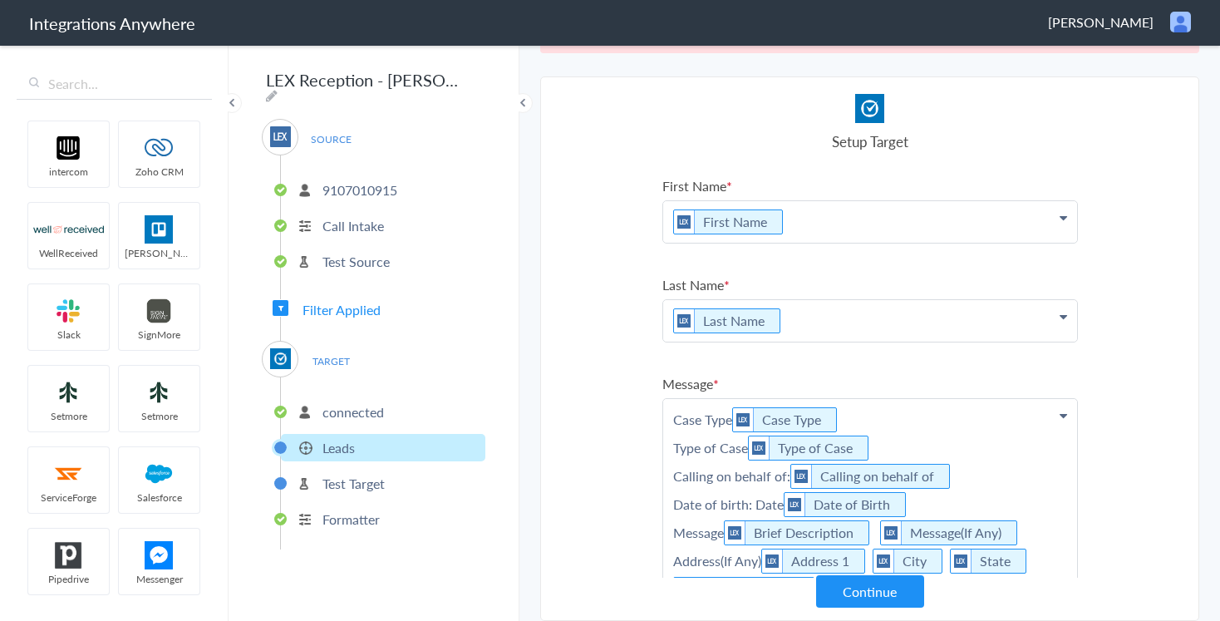
scroll to position [0, 0]
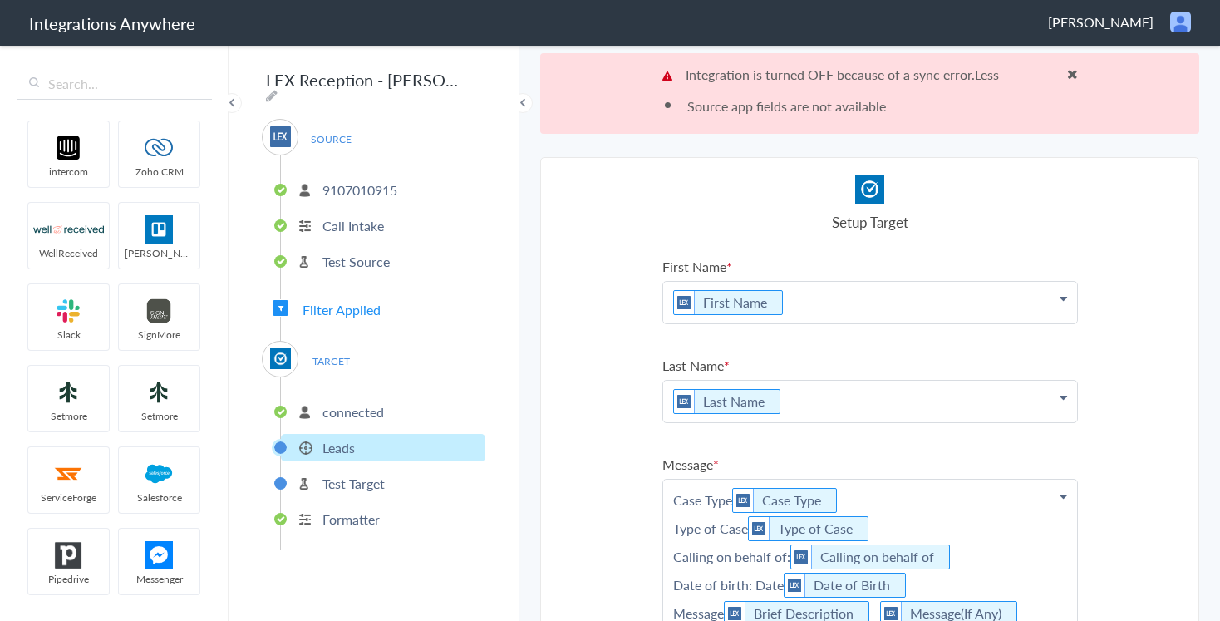
click at [707, 77] on p "Integration is turned OFF because of a sync error. Less" at bounding box center [871, 74] width 416 height 19
click at [990, 75] on link "Less" at bounding box center [987, 74] width 24 height 19
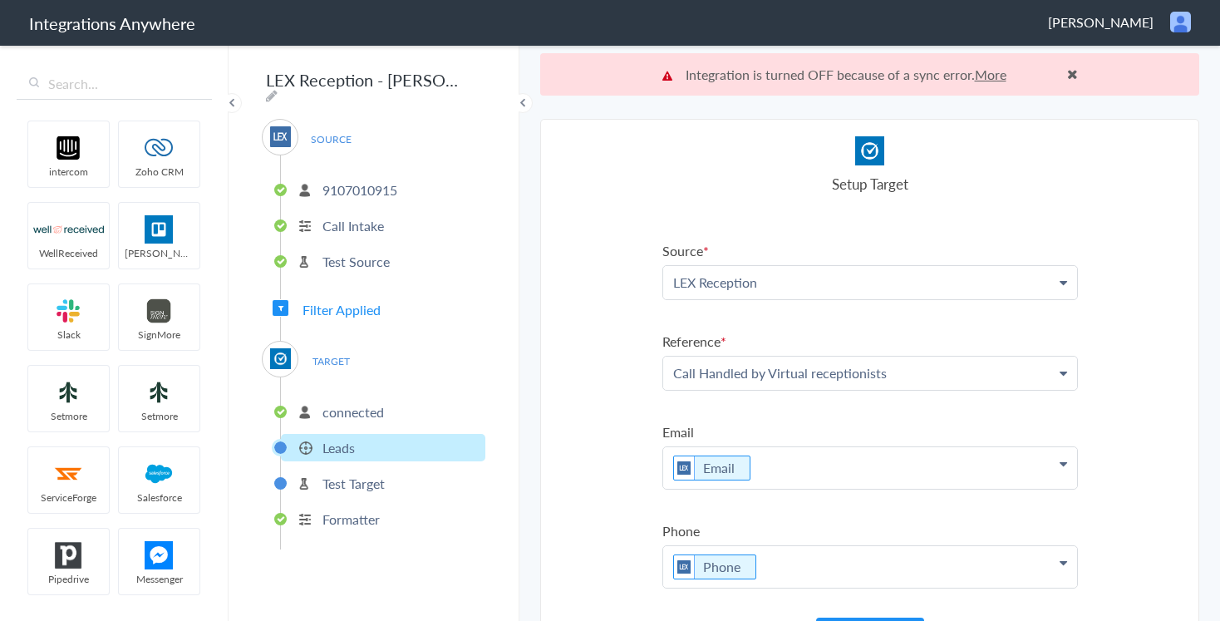
scroll to position [42, 0]
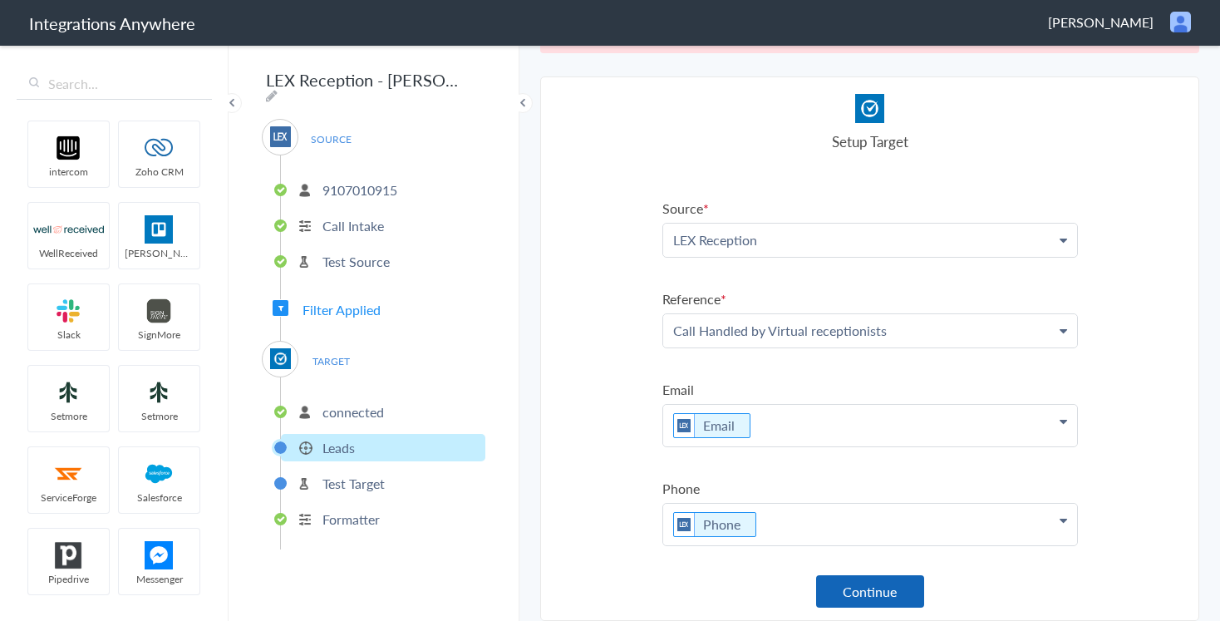
click at [859, 585] on button "Continue" at bounding box center [870, 591] width 108 height 32
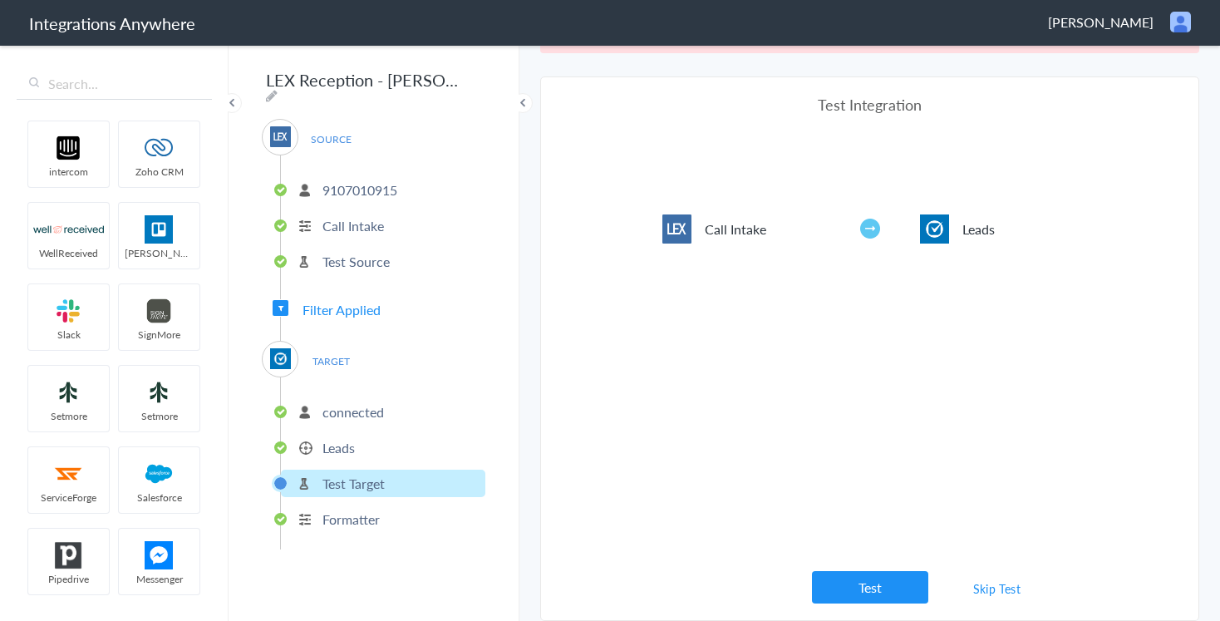
click at [859, 585] on button "Test" at bounding box center [870, 587] width 116 height 32
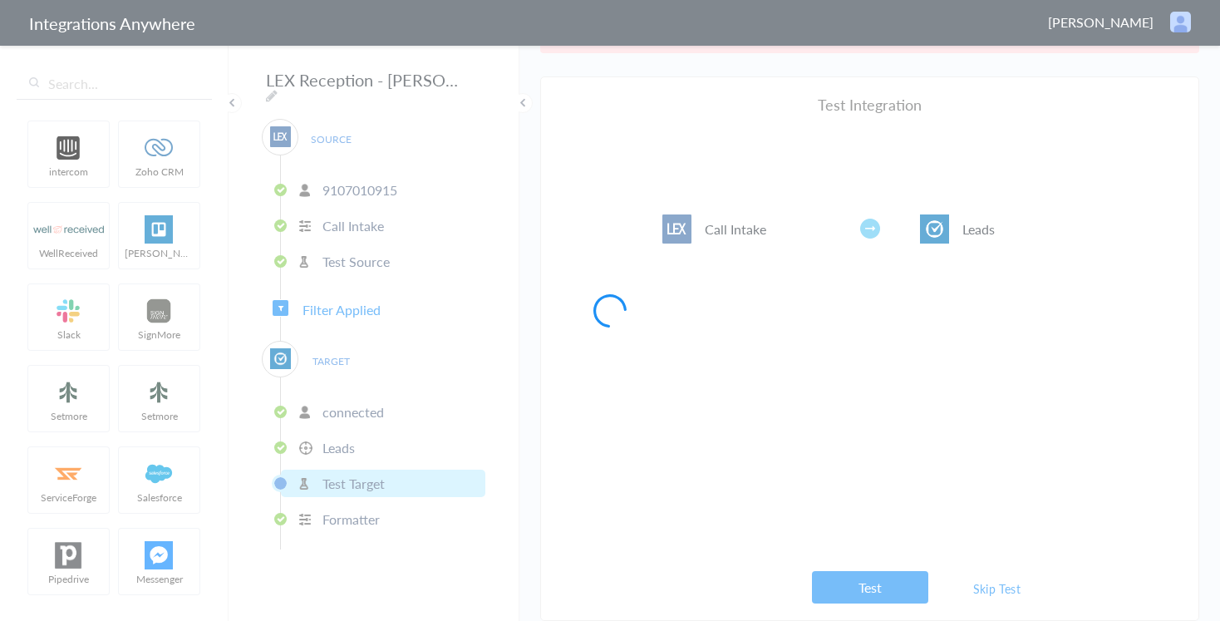
scroll to position [0, 0]
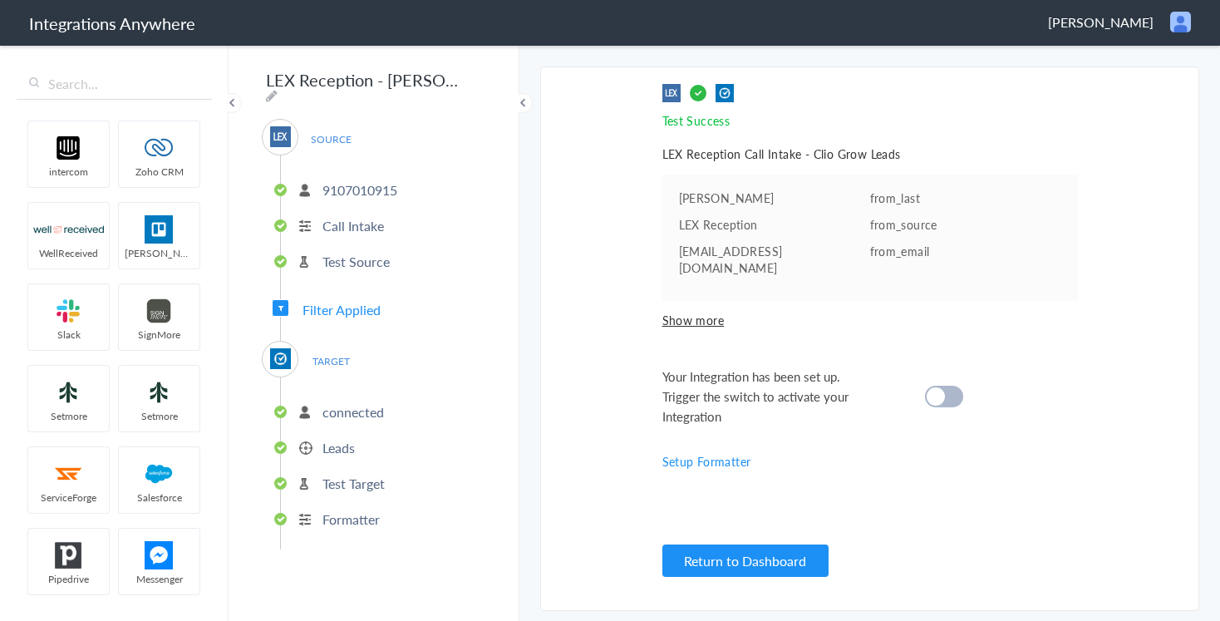
click at [938, 387] on cite at bounding box center [936, 396] width 18 height 18
click at [762, 552] on button "Return to Dashboard" at bounding box center [746, 560] width 166 height 32
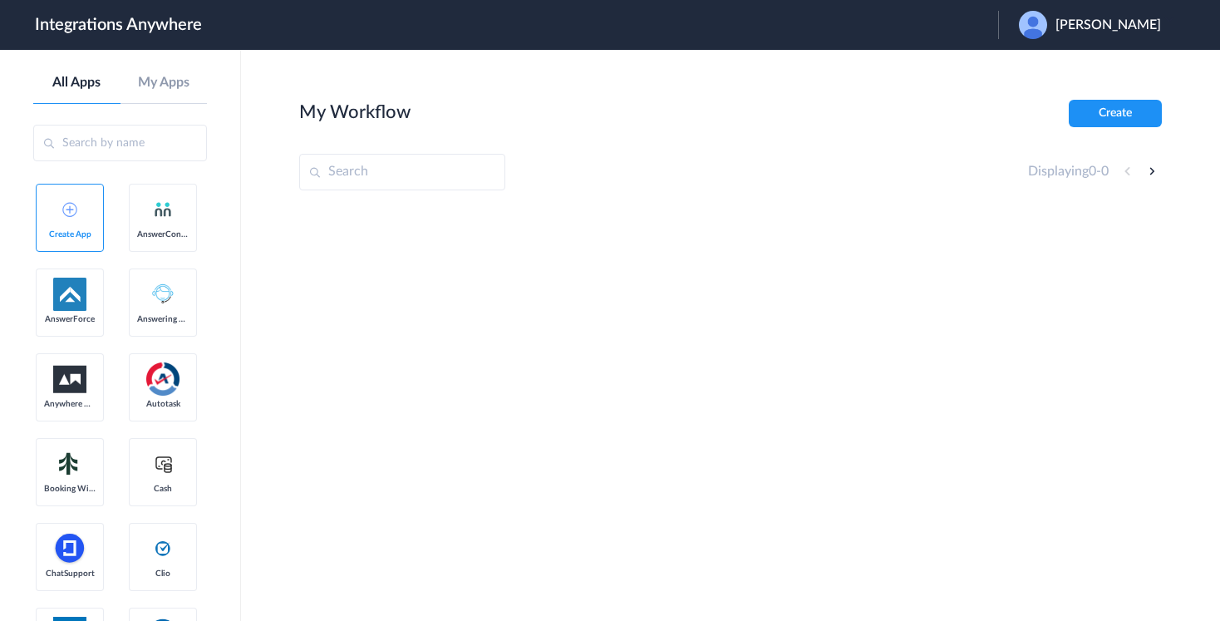
click at [1089, 20] on span "[PERSON_NAME]" at bounding box center [1109, 25] width 106 height 16
click at [1011, 69] on link "Logout" at bounding box center [1028, 68] width 35 height 12
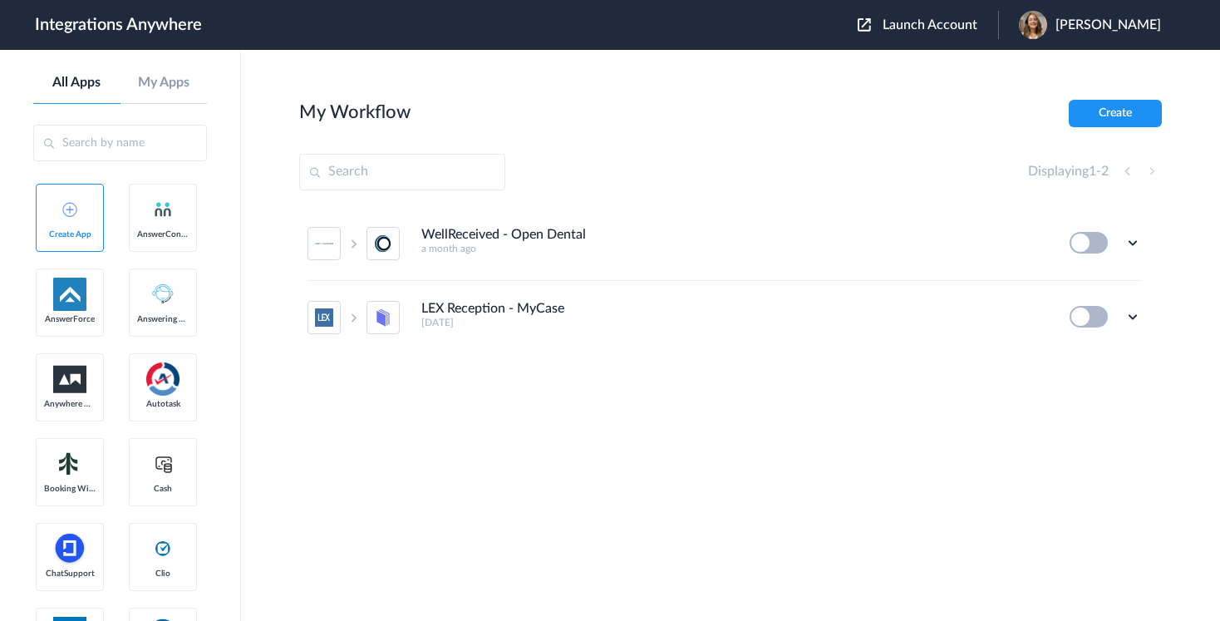
click at [969, 25] on span "Launch Account" at bounding box center [930, 24] width 95 height 13
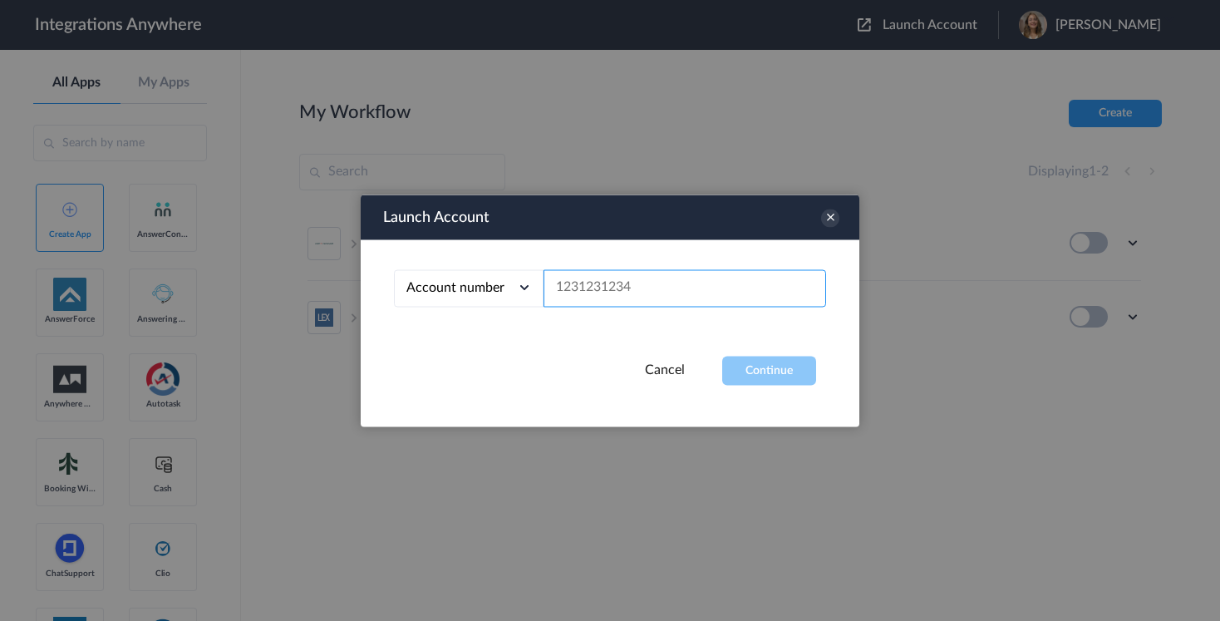
click at [618, 291] on input "text" at bounding box center [685, 287] width 283 height 37
paste input "9107010915"
type input "9107010915"
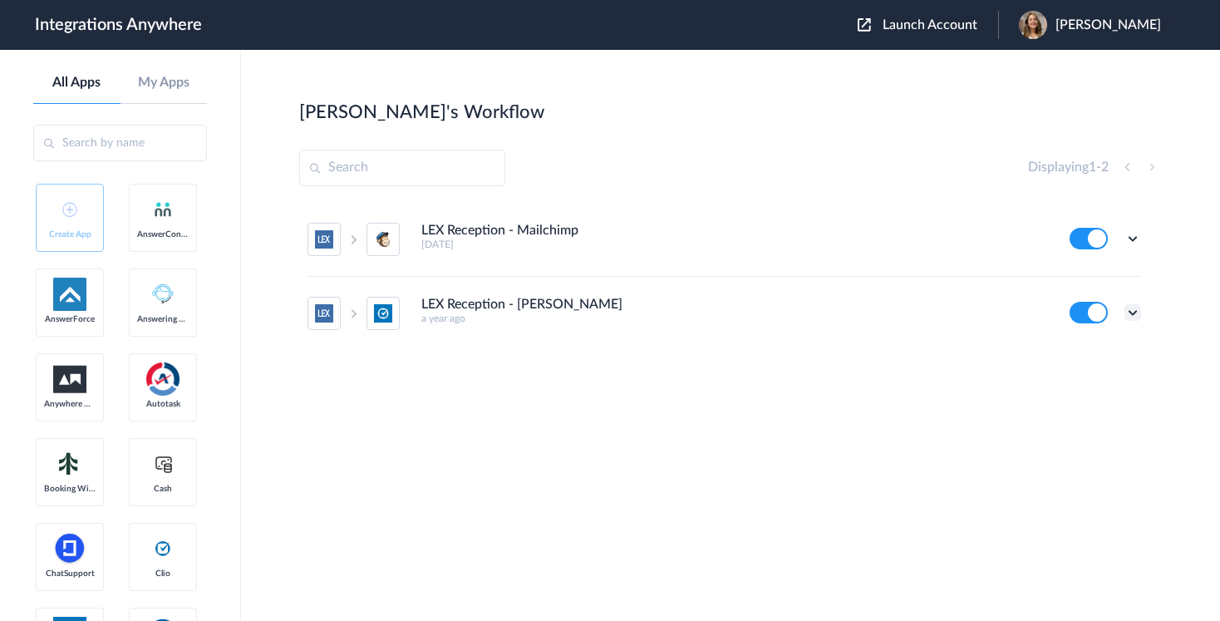
click at [1131, 312] on icon at bounding box center [1133, 312] width 17 height 17
click at [1082, 352] on link "Edit" at bounding box center [1066, 351] width 40 height 12
click at [1131, 313] on icon at bounding box center [1133, 312] width 17 height 17
click at [1101, 383] on link "Task history" at bounding box center [1086, 382] width 80 height 12
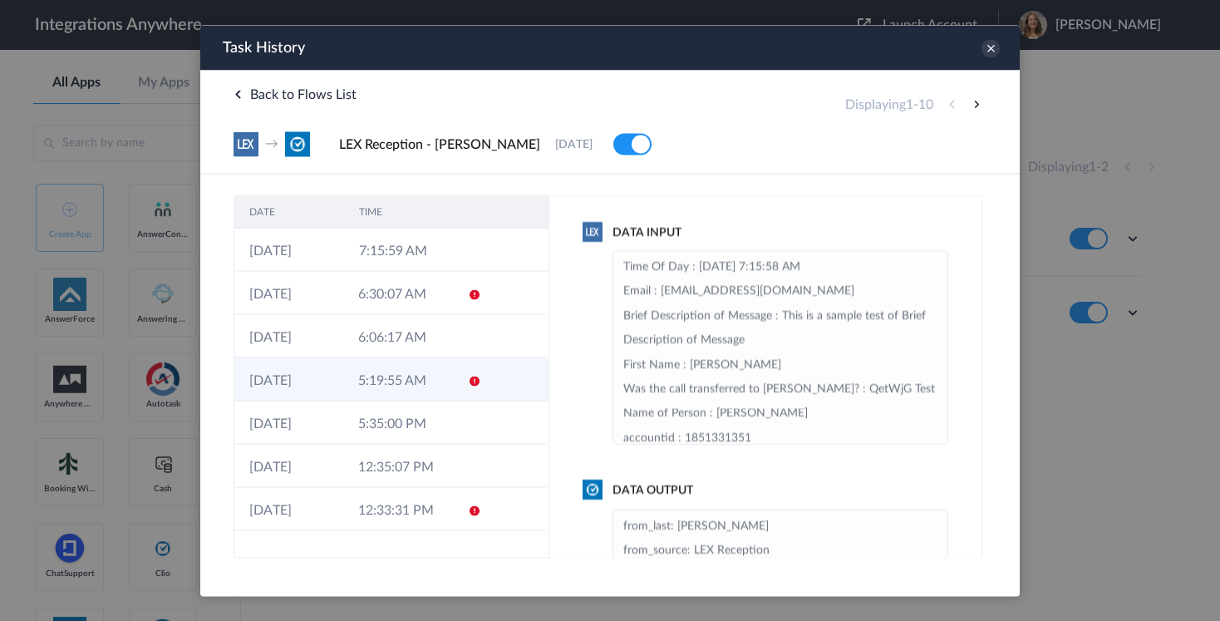
scroll to position [115, 0]
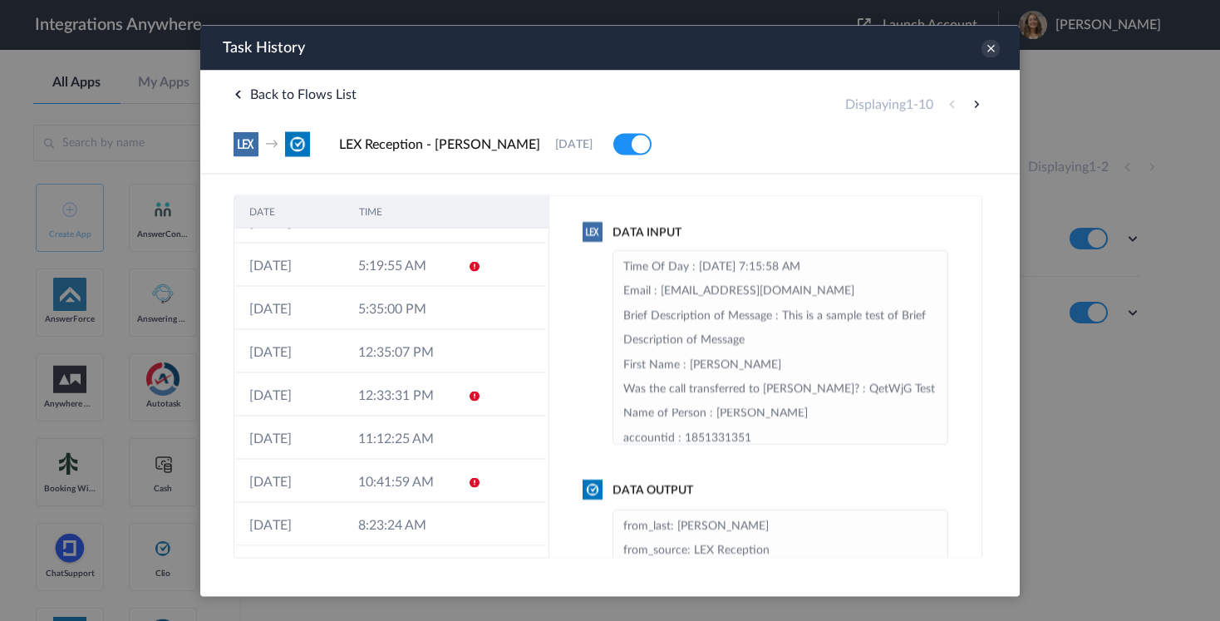
click at [555, 149] on span "02-10-2024" at bounding box center [573, 144] width 37 height 14
click at [979, 109] on button at bounding box center [977, 104] width 20 height 20
click at [978, 106] on button at bounding box center [977, 104] width 20 height 20
click at [950, 107] on div "Displaying 1 - 10" at bounding box center [915, 104] width 141 height 20
click at [976, 103] on button at bounding box center [977, 104] width 20 height 20
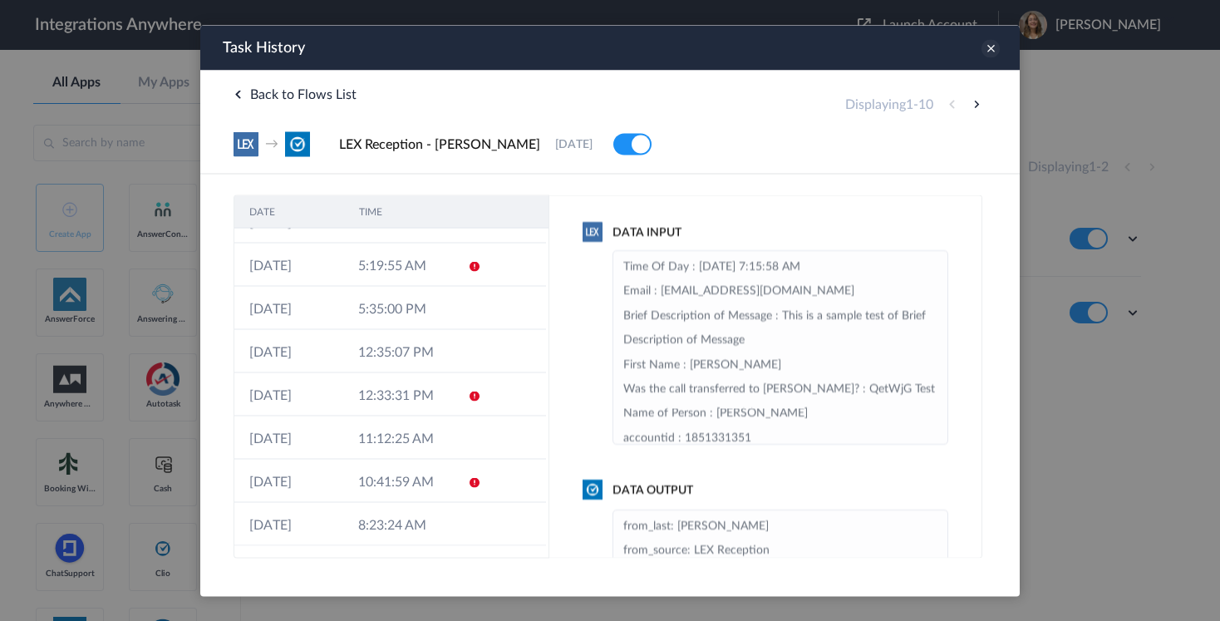
click at [992, 44] on icon at bounding box center [991, 48] width 18 height 18
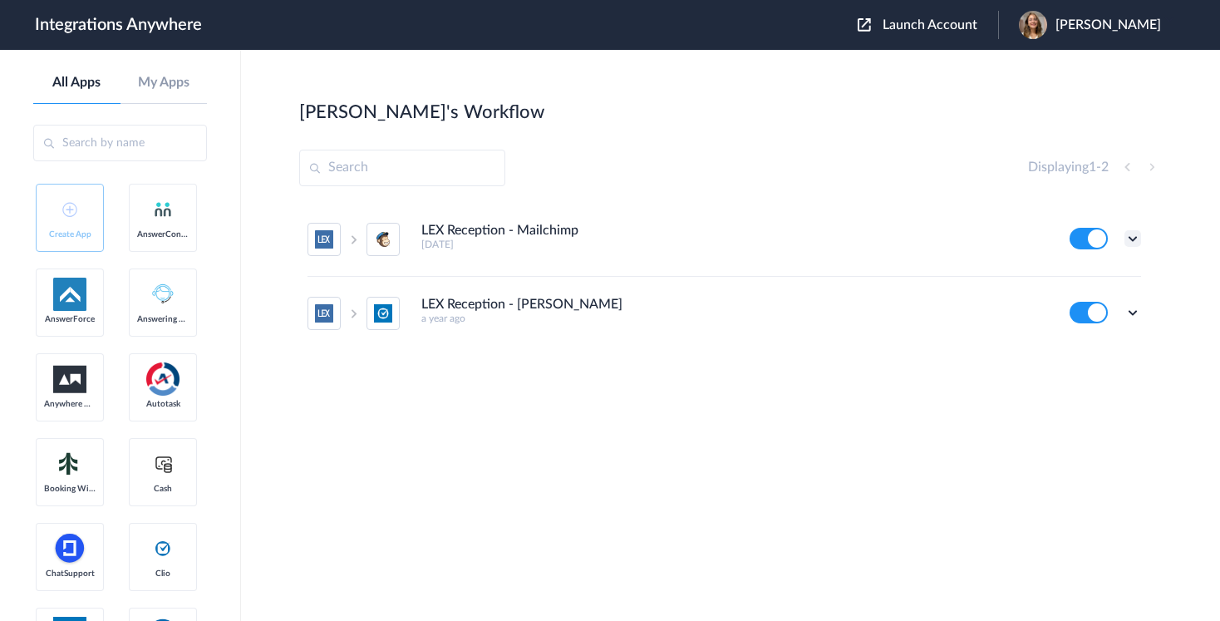
click at [1136, 231] on icon at bounding box center [1133, 238] width 17 height 17
click at [1083, 305] on link "Task history" at bounding box center [1086, 308] width 80 height 12
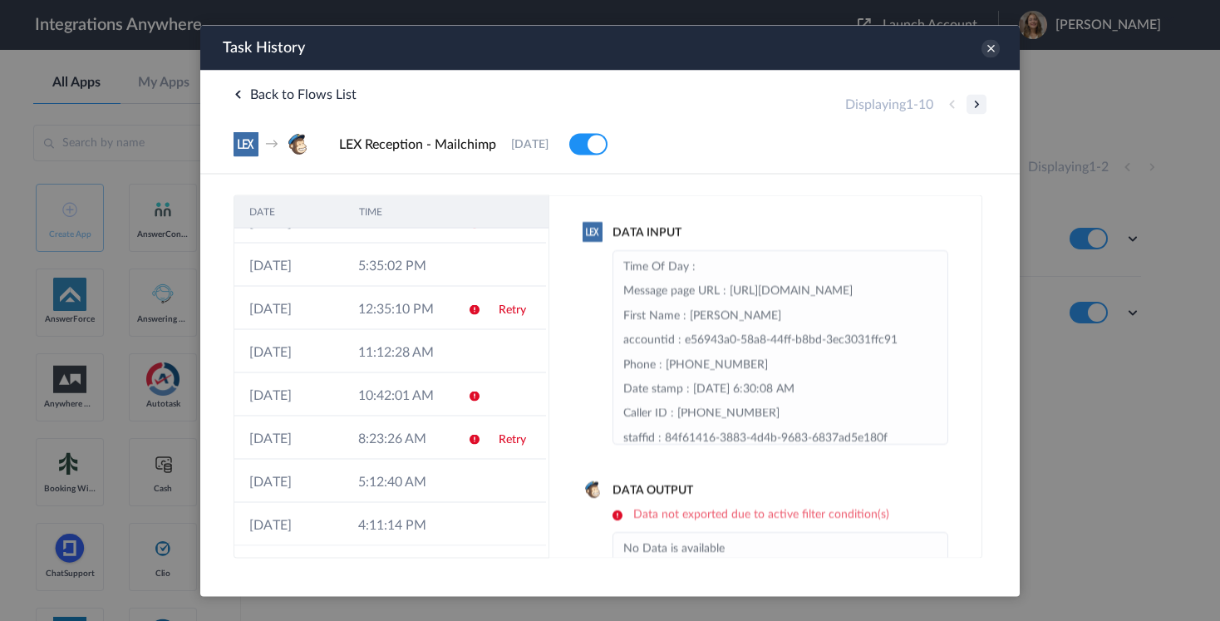
click at [975, 105] on button at bounding box center [977, 104] width 20 height 20
click at [978, 108] on button at bounding box center [977, 104] width 20 height 20
click at [993, 47] on icon at bounding box center [991, 48] width 18 height 18
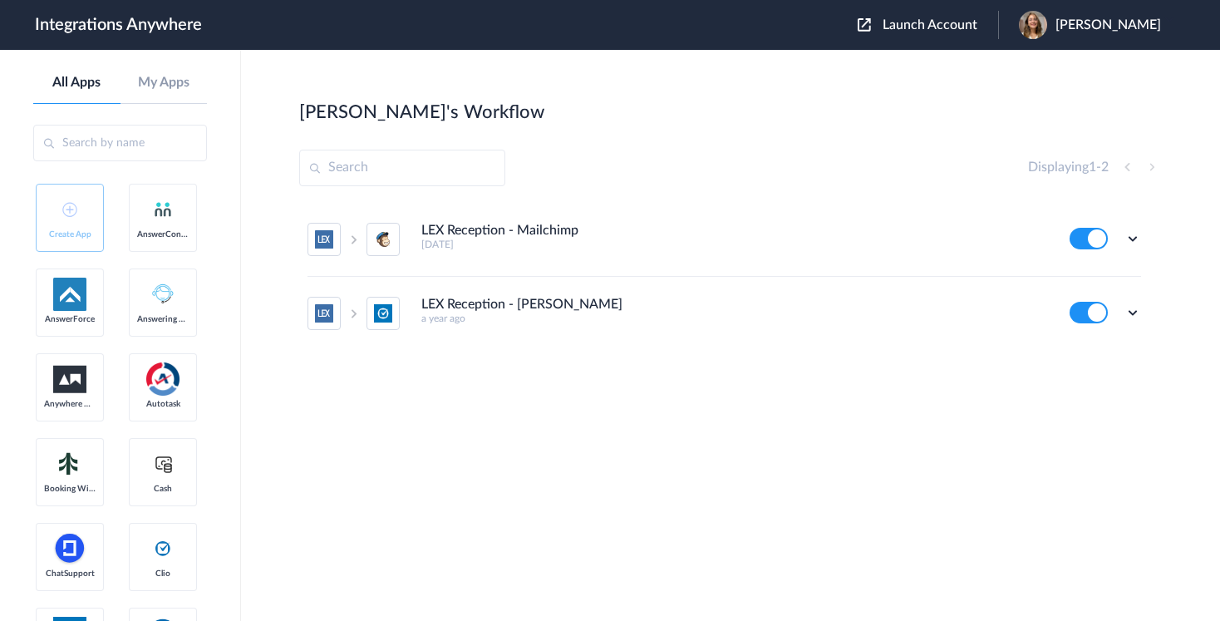
click at [712, 415] on div "LEX Reception - Mailchimp 9 months ago Edit Task history Delete LEX Reception -…" at bounding box center [730, 327] width 863 height 249
click at [1131, 241] on icon at bounding box center [1133, 238] width 17 height 17
click at [831, 495] on section "Christina's Workflow Create Displaying 1 - 2 LEX Reception - Mailchimp 9 months…" at bounding box center [730, 385] width 863 height 571
click at [1132, 310] on icon at bounding box center [1133, 312] width 17 height 17
click at [1101, 381] on link "Task history" at bounding box center [1086, 382] width 80 height 12
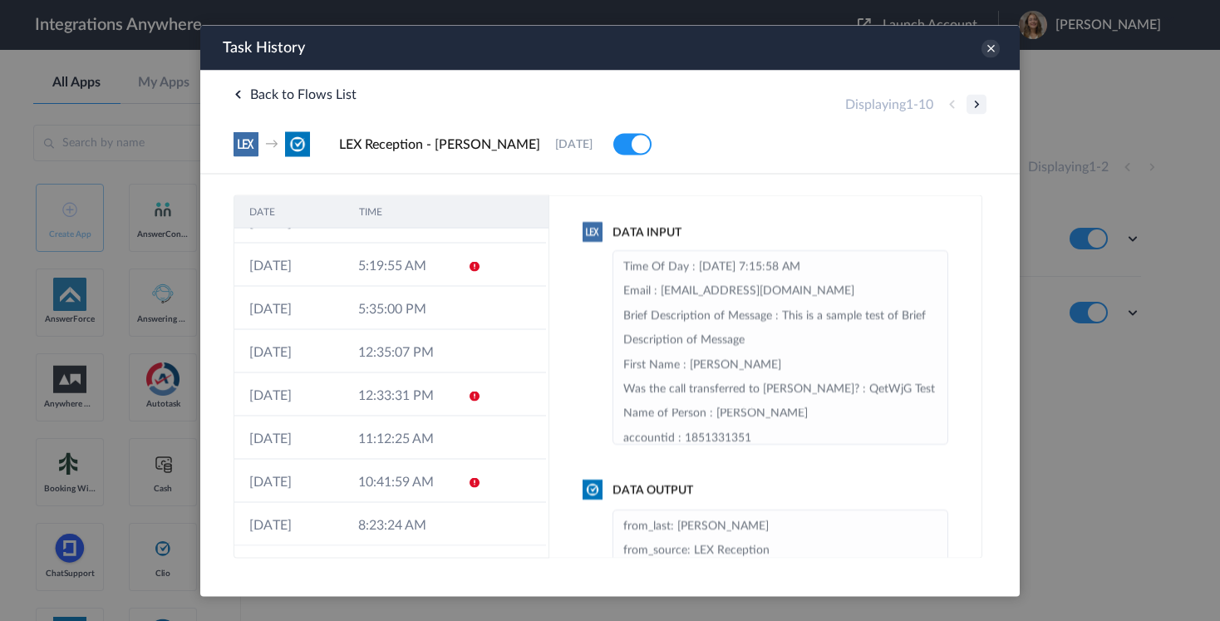
click at [977, 101] on button at bounding box center [977, 104] width 20 height 20
click at [990, 42] on icon at bounding box center [991, 48] width 18 height 18
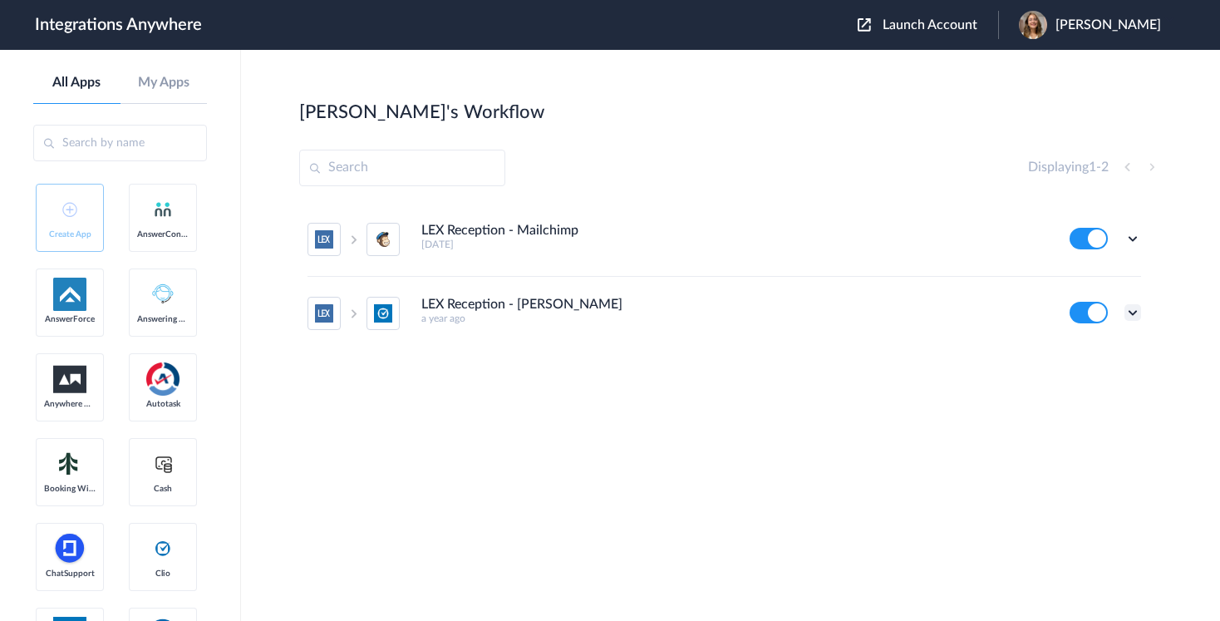
click at [1133, 308] on icon at bounding box center [1133, 312] width 17 height 17
click at [1085, 386] on link "Task history" at bounding box center [1086, 382] width 80 height 12
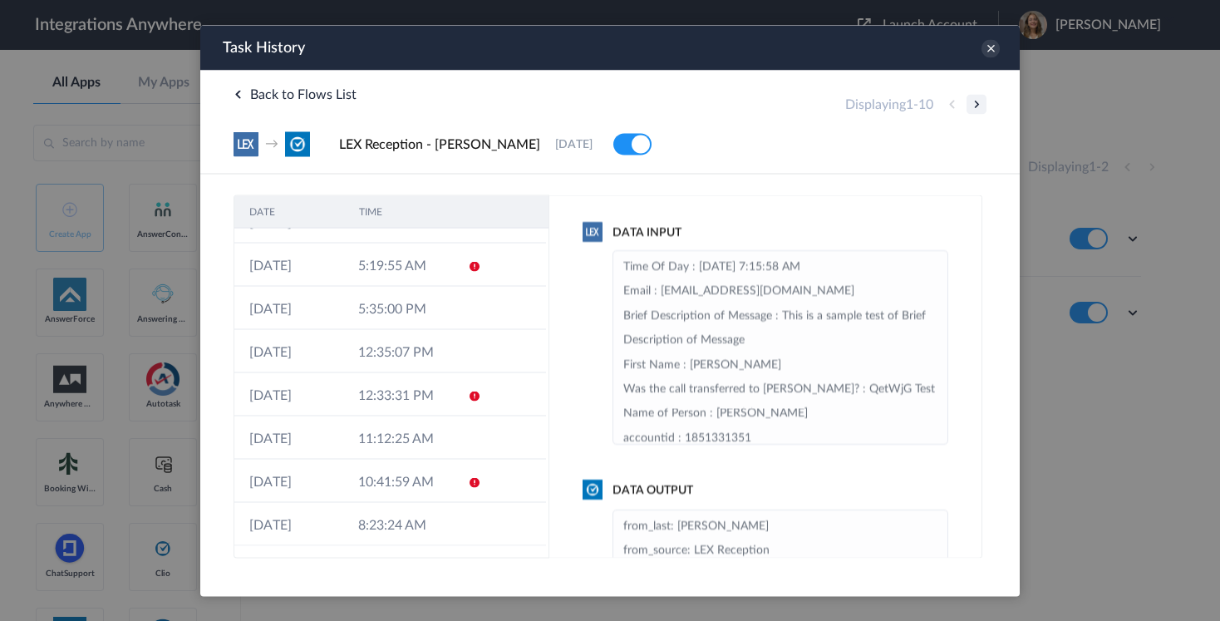
click at [973, 107] on button at bounding box center [977, 104] width 20 height 20
click at [990, 46] on icon at bounding box center [991, 48] width 18 height 18
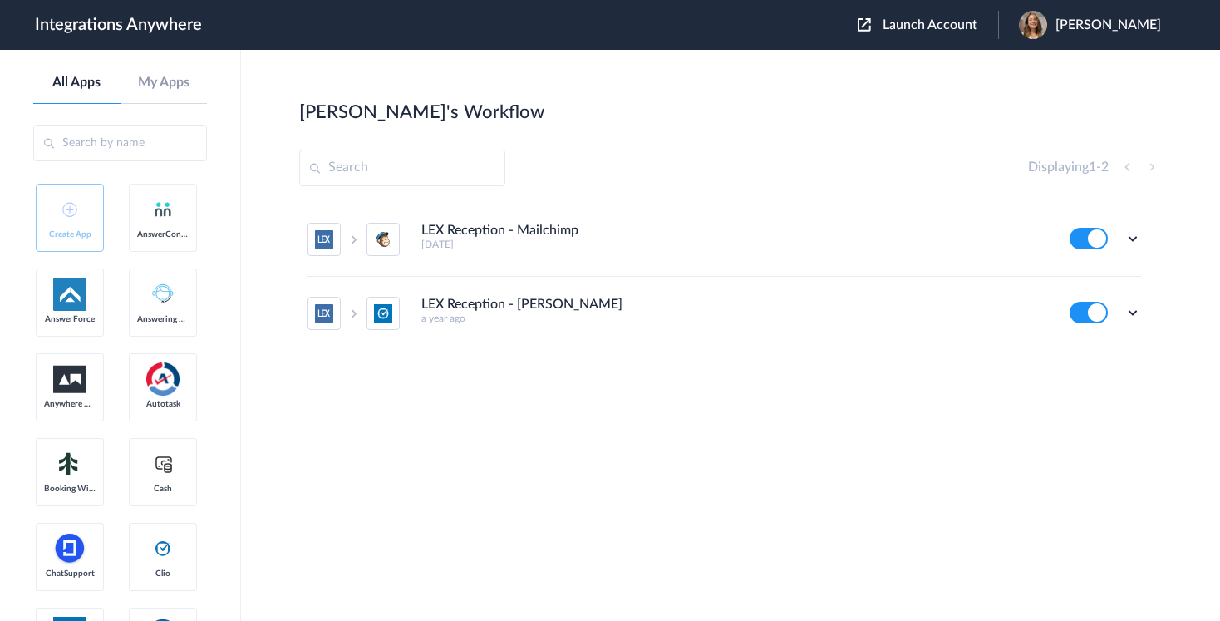
click at [766, 458] on section "Christina's Workflow Create Displaying 1 - 2 LEX Reception - Mailchimp 9 months…" at bounding box center [730, 385] width 863 height 571
click at [1131, 312] on icon at bounding box center [1133, 312] width 17 height 17
click at [1081, 382] on link "Task history" at bounding box center [1086, 382] width 80 height 12
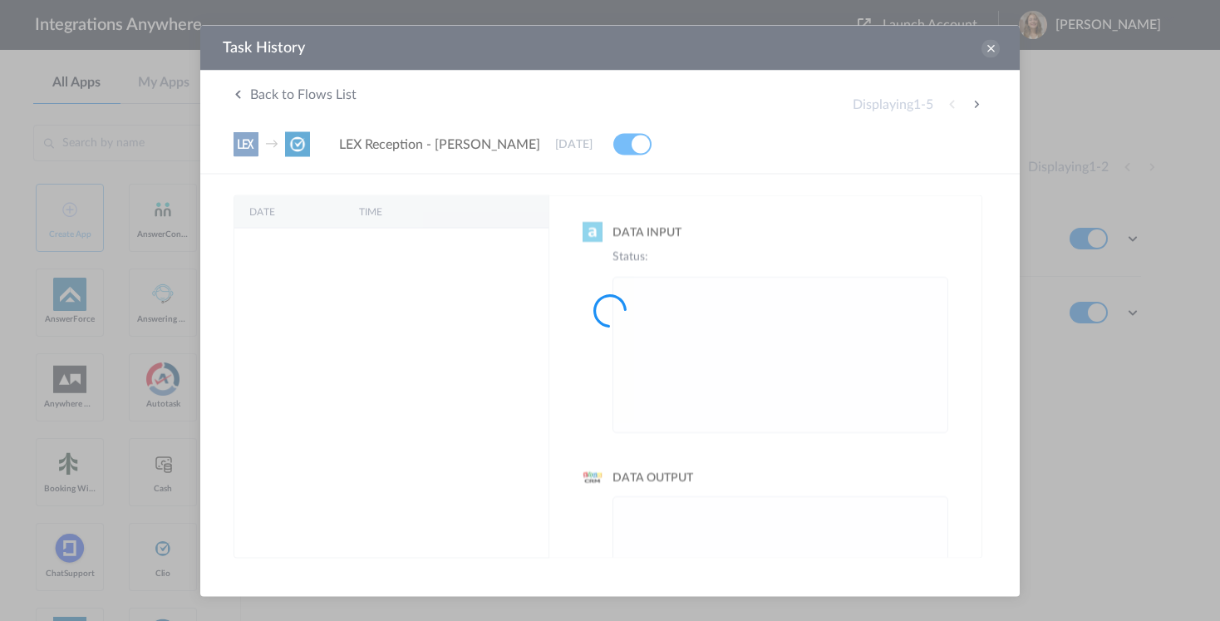
scroll to position [0, 0]
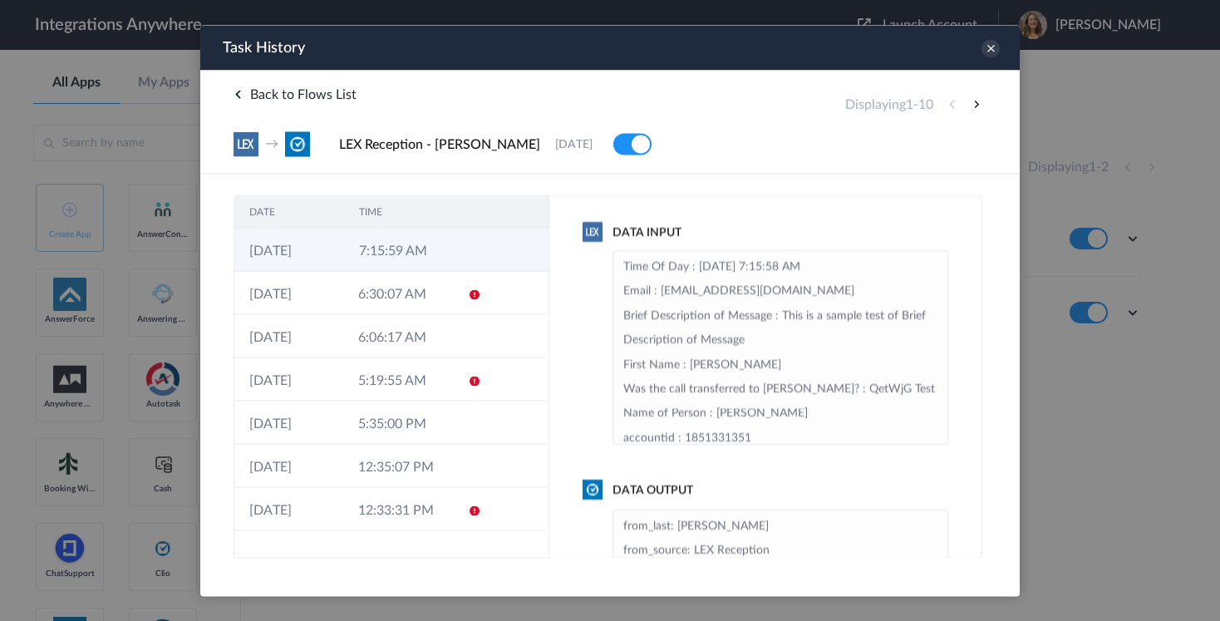
click at [343, 270] on td "25-08-2025" at bounding box center [289, 249] width 110 height 43
click at [342, 259] on td "25-08-2025" at bounding box center [289, 249] width 110 height 43
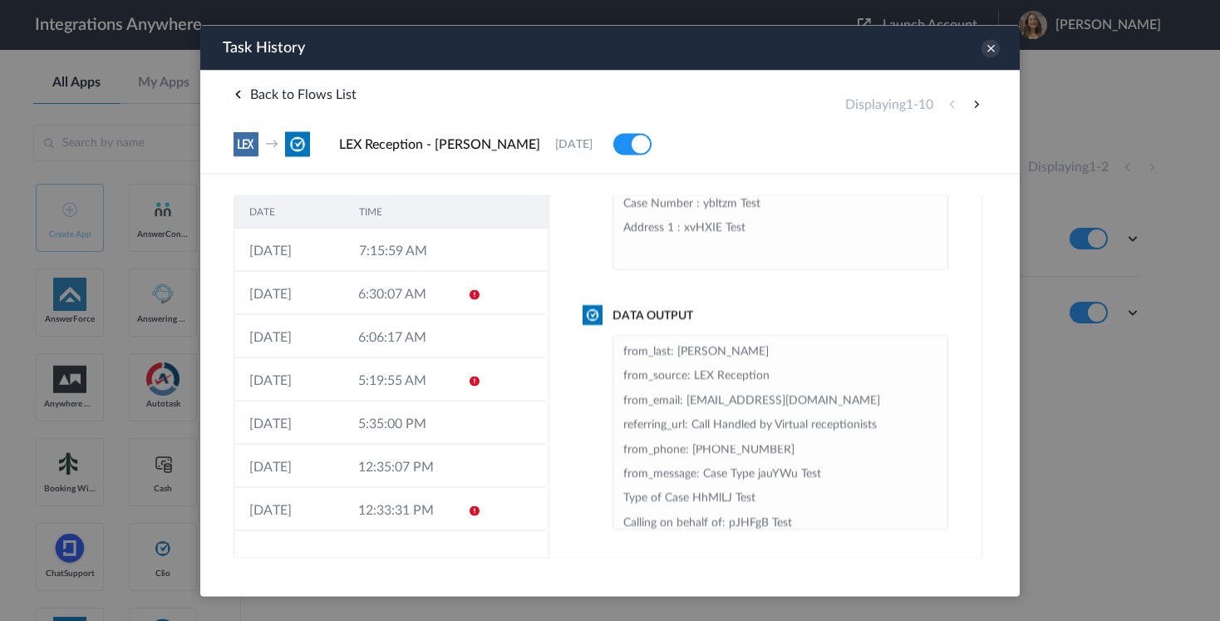
scroll to position [231, 0]
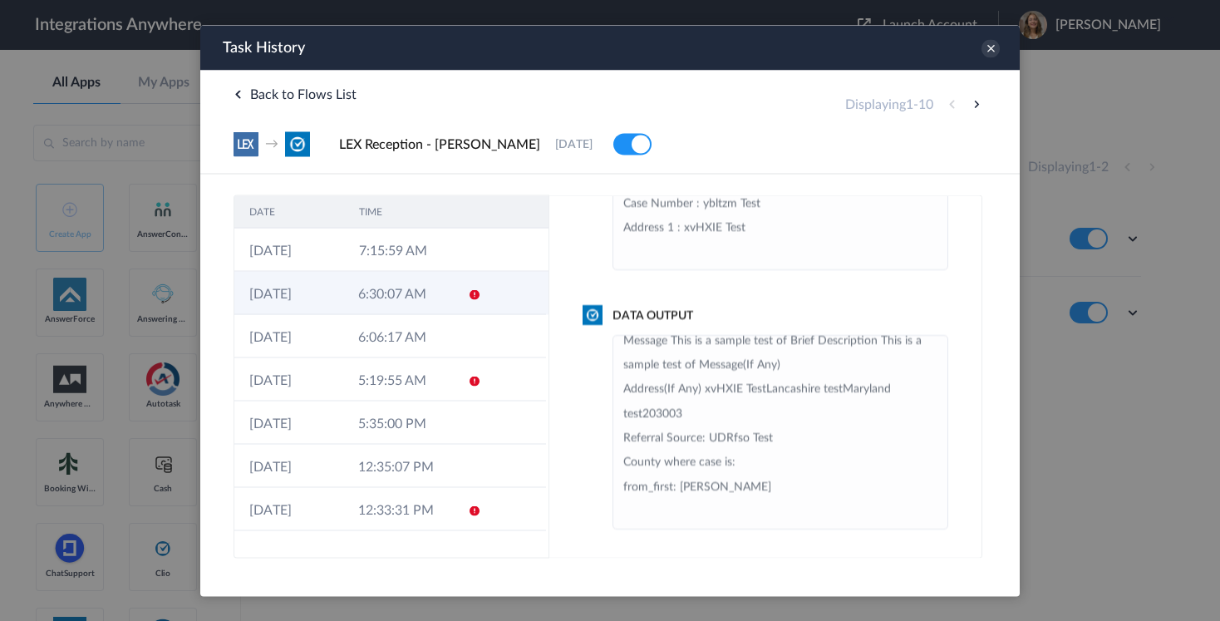
click at [356, 306] on td "6:30:07 AM" at bounding box center [397, 292] width 109 height 43
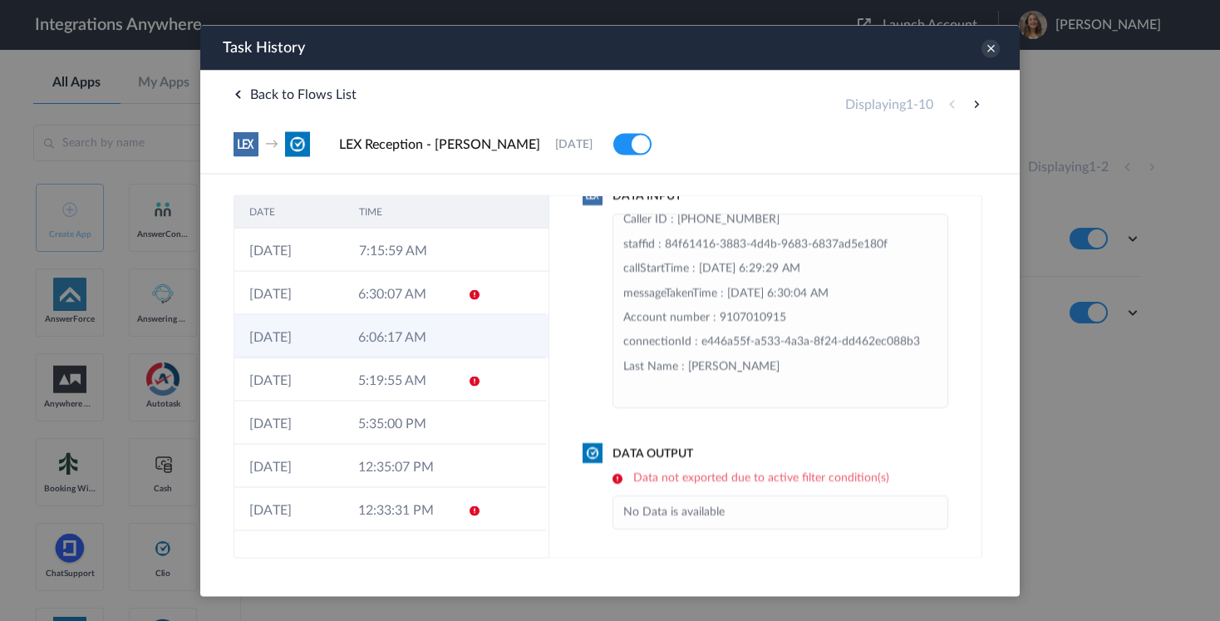
click at [346, 328] on td "6:06:17 AM" at bounding box center [397, 335] width 109 height 43
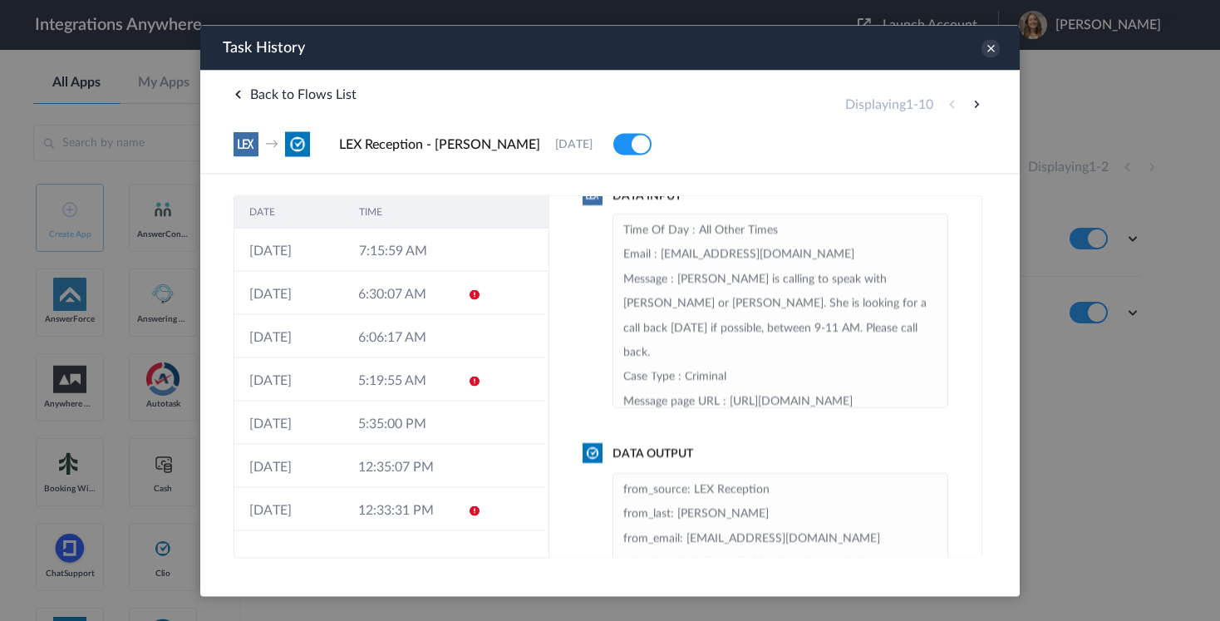
scroll to position [175, 0]
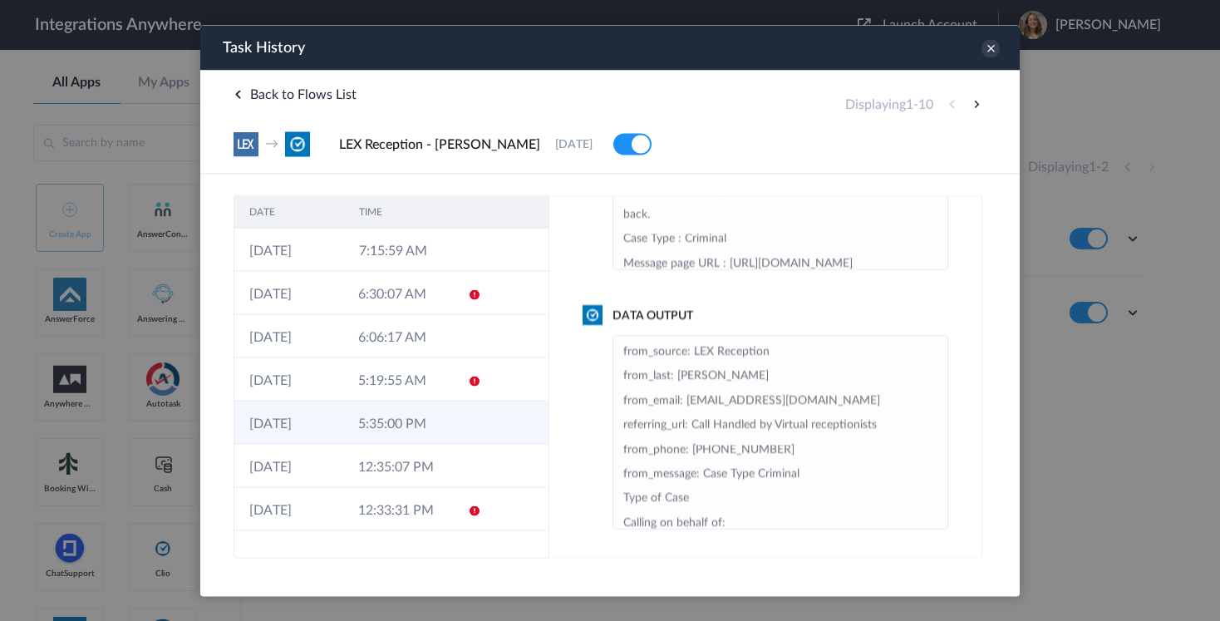
click at [367, 427] on td "5:35:00 PM" at bounding box center [397, 422] width 109 height 43
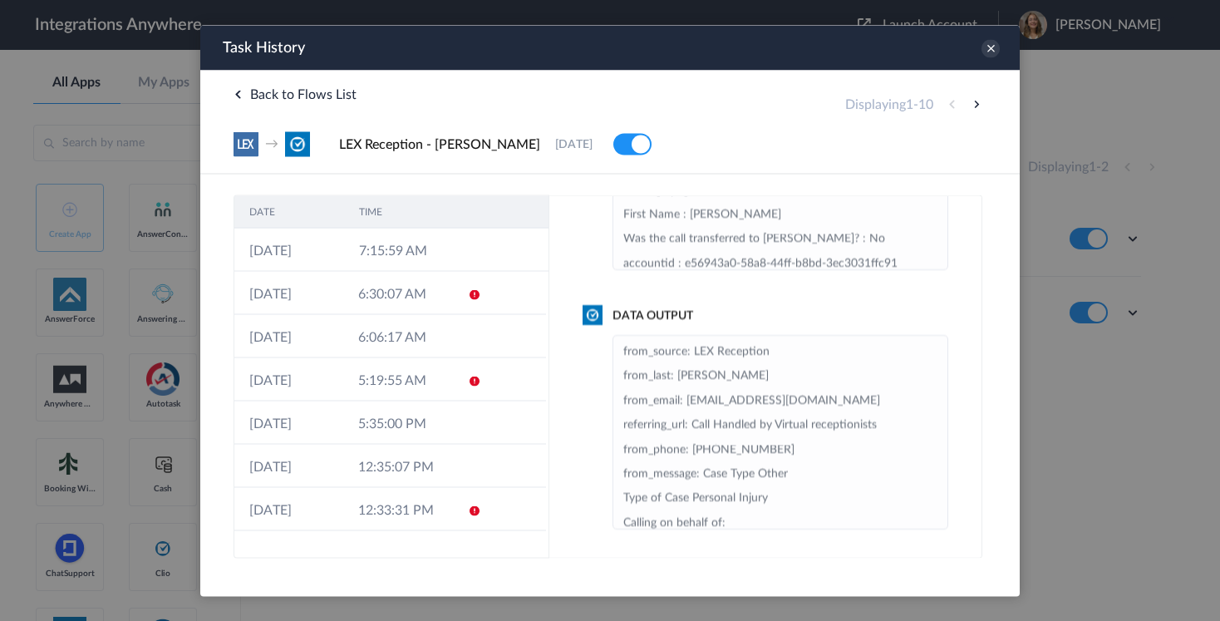
scroll to position [231, 0]
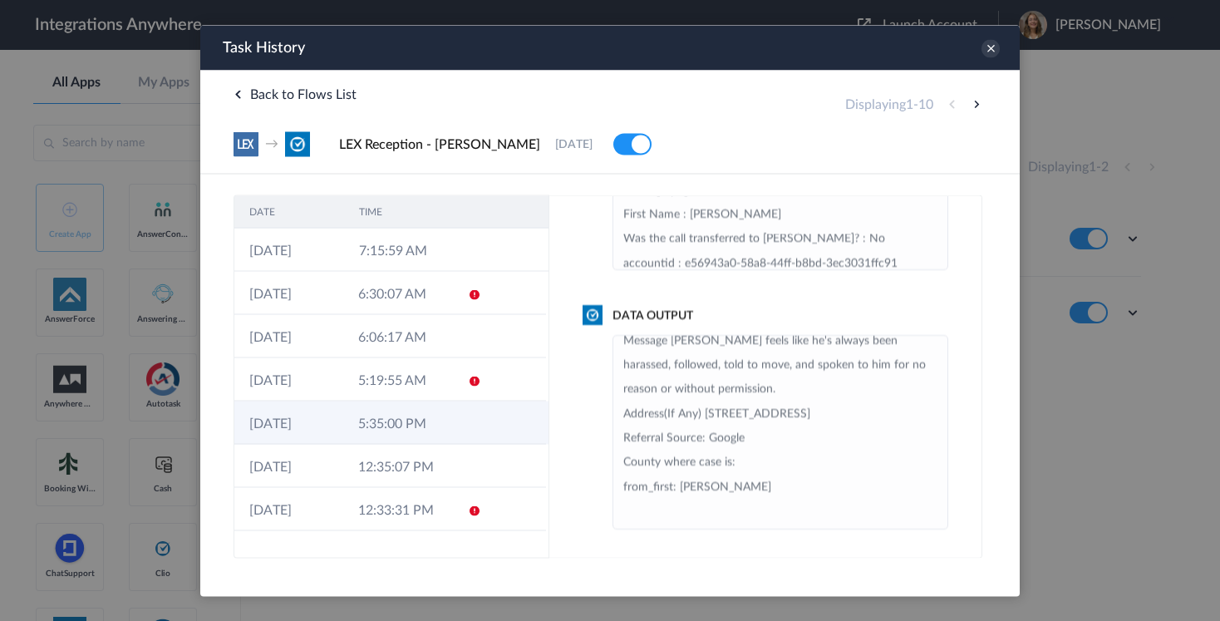
click at [367, 441] on td "5:35:00 PM" at bounding box center [397, 422] width 109 height 43
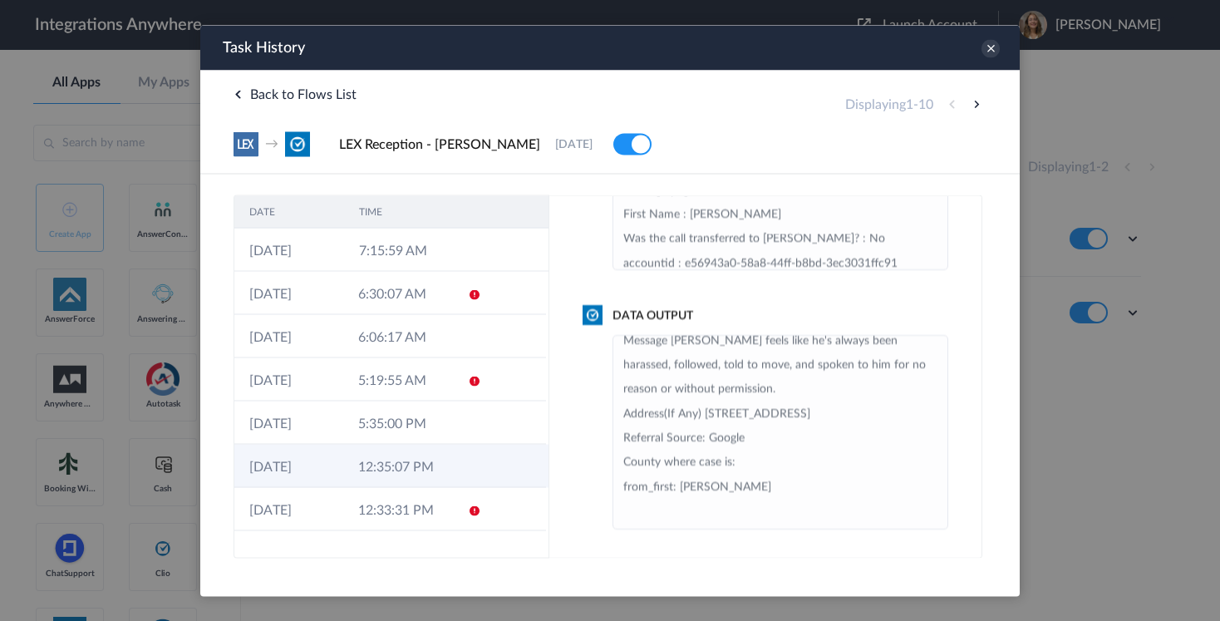
click at [373, 474] on td "12:35:07 PM" at bounding box center [397, 465] width 109 height 43
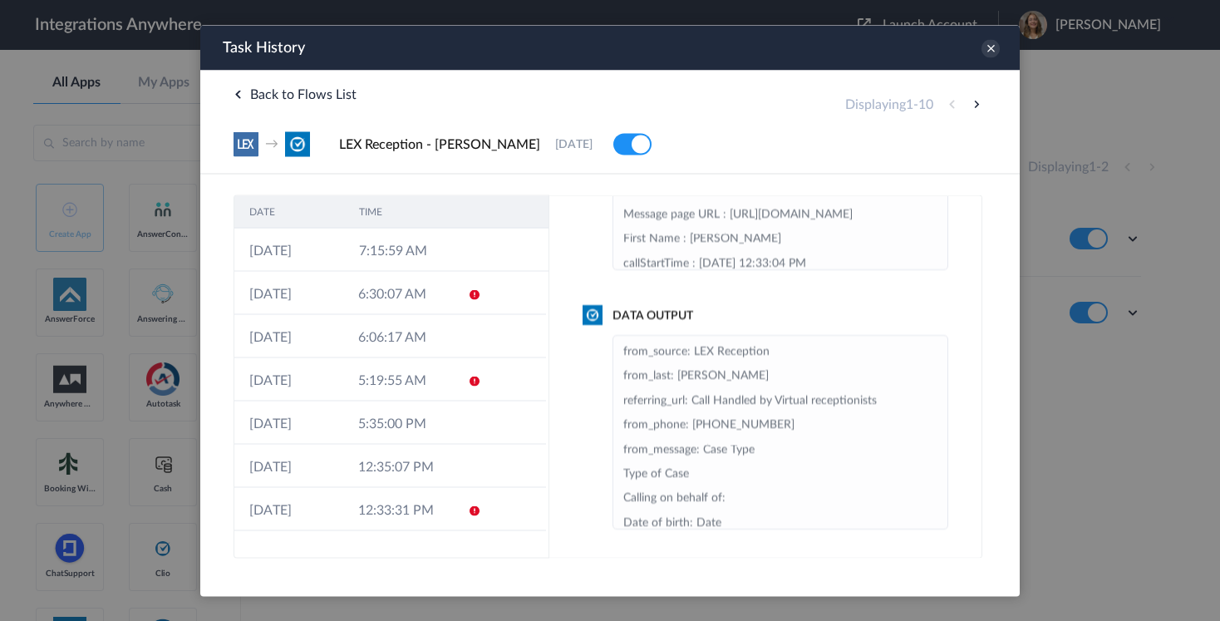
scroll to position [115, 0]
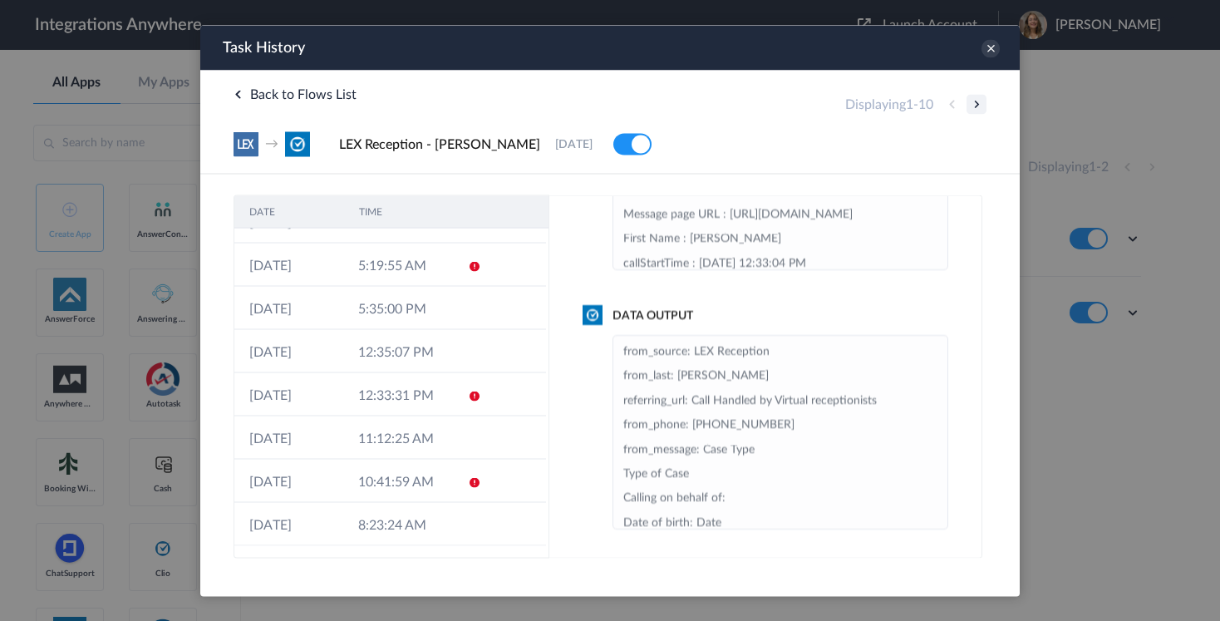
click at [974, 100] on button at bounding box center [977, 104] width 20 height 20
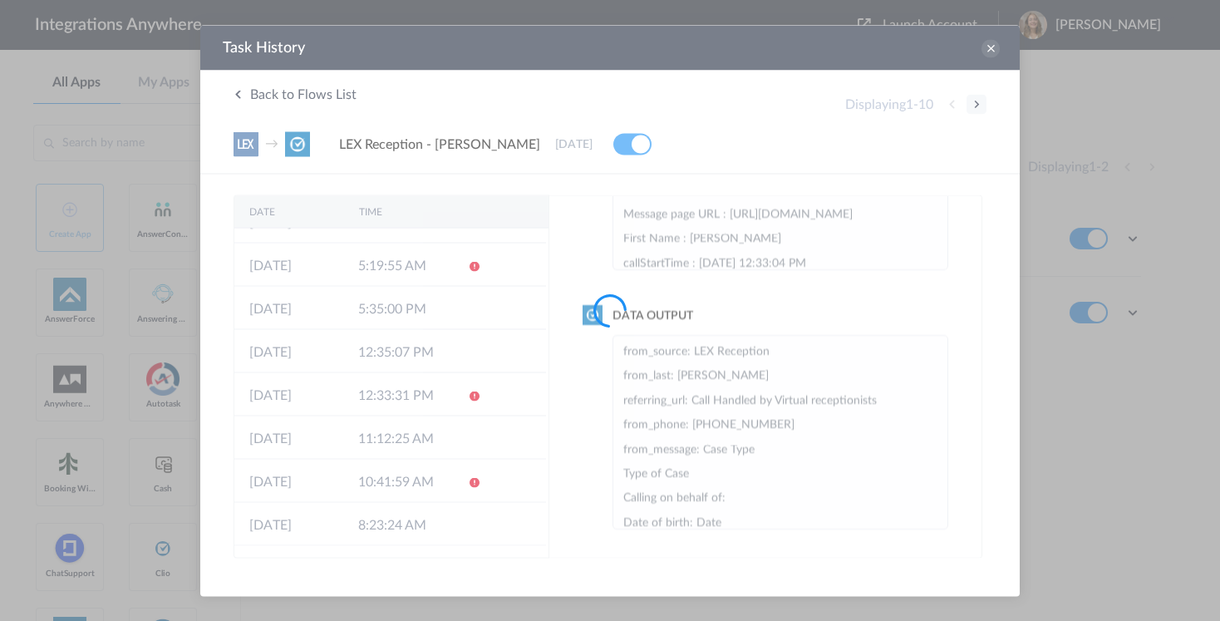
click at [974, 100] on div at bounding box center [610, 310] width 1220 height 621
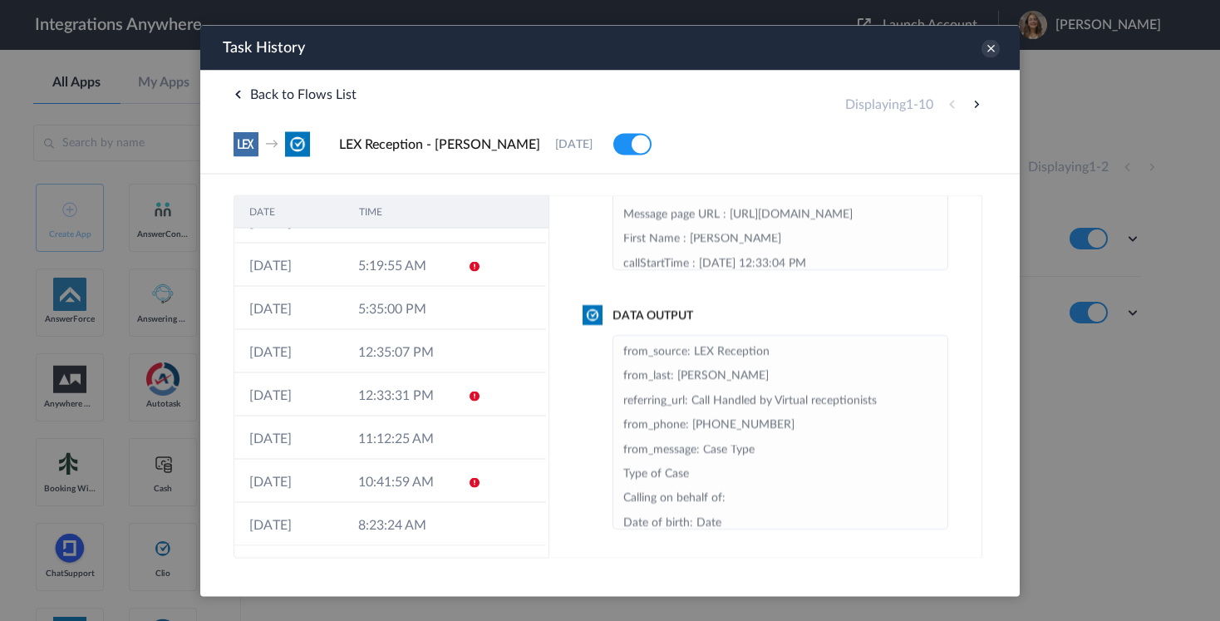
click at [894, 168] on div "Back to Flows List Displaying 1 - 10 → LEX Reception - Clio Grow 02-10-2024 Del…" at bounding box center [610, 122] width 820 height 104
click at [986, 47] on icon at bounding box center [991, 48] width 18 height 18
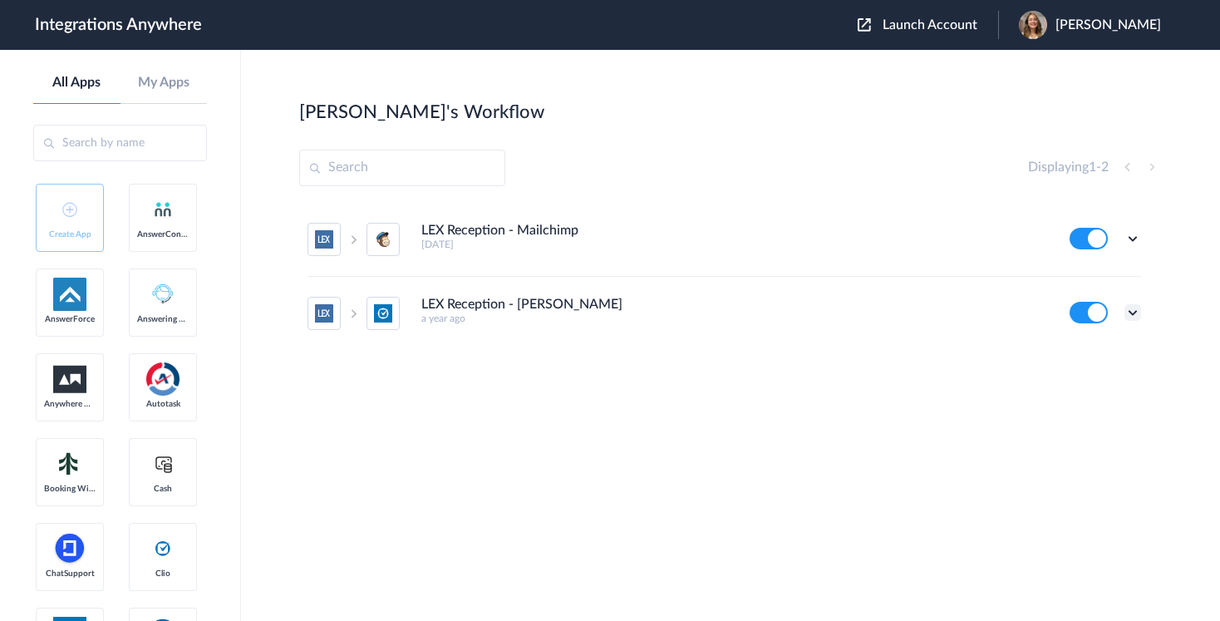
click at [1127, 310] on icon at bounding box center [1133, 312] width 17 height 17
click at [1087, 378] on link "Task history" at bounding box center [1086, 382] width 80 height 12
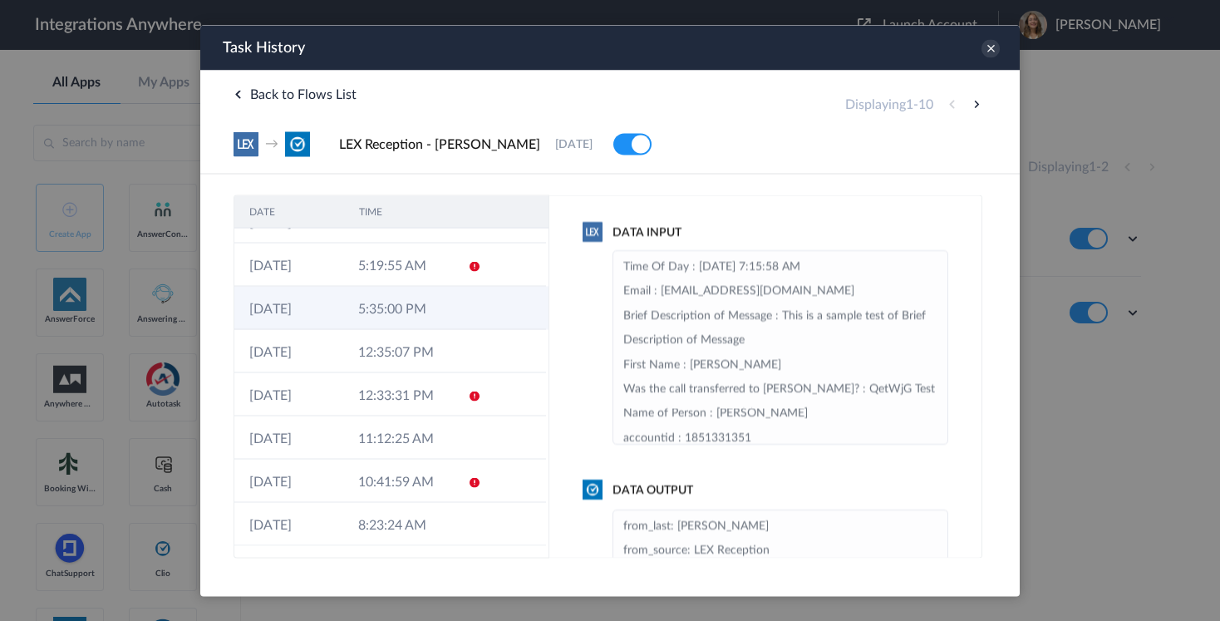
scroll to position [0, 0]
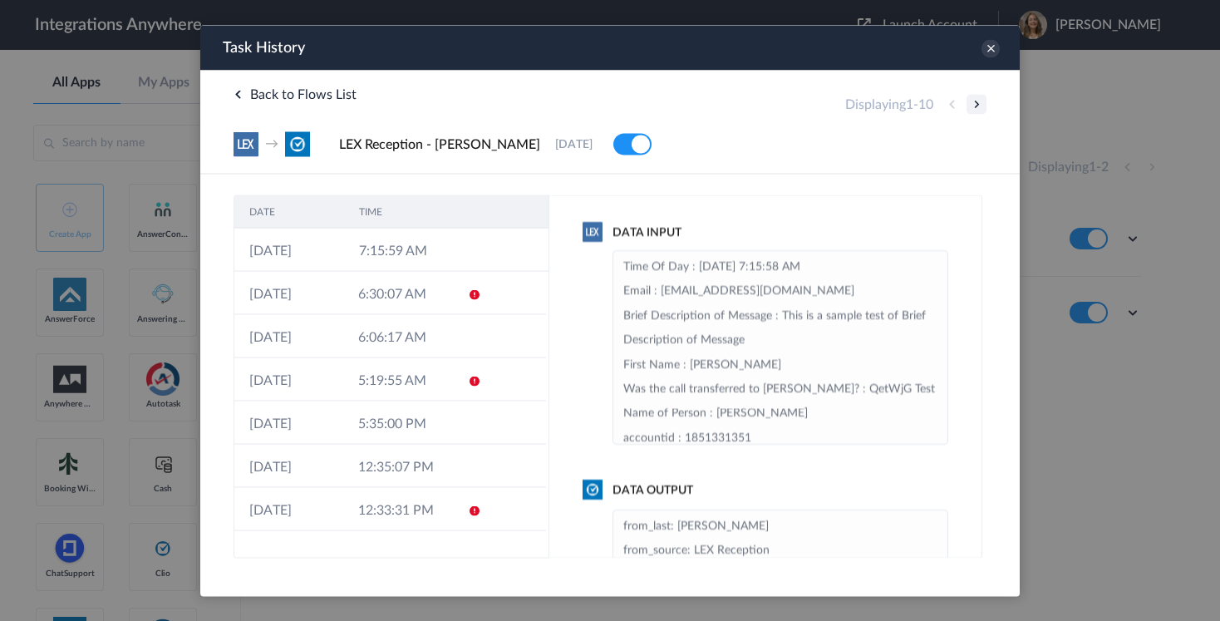
click at [969, 106] on button at bounding box center [977, 104] width 20 height 20
click at [998, 45] on icon at bounding box center [991, 48] width 18 height 18
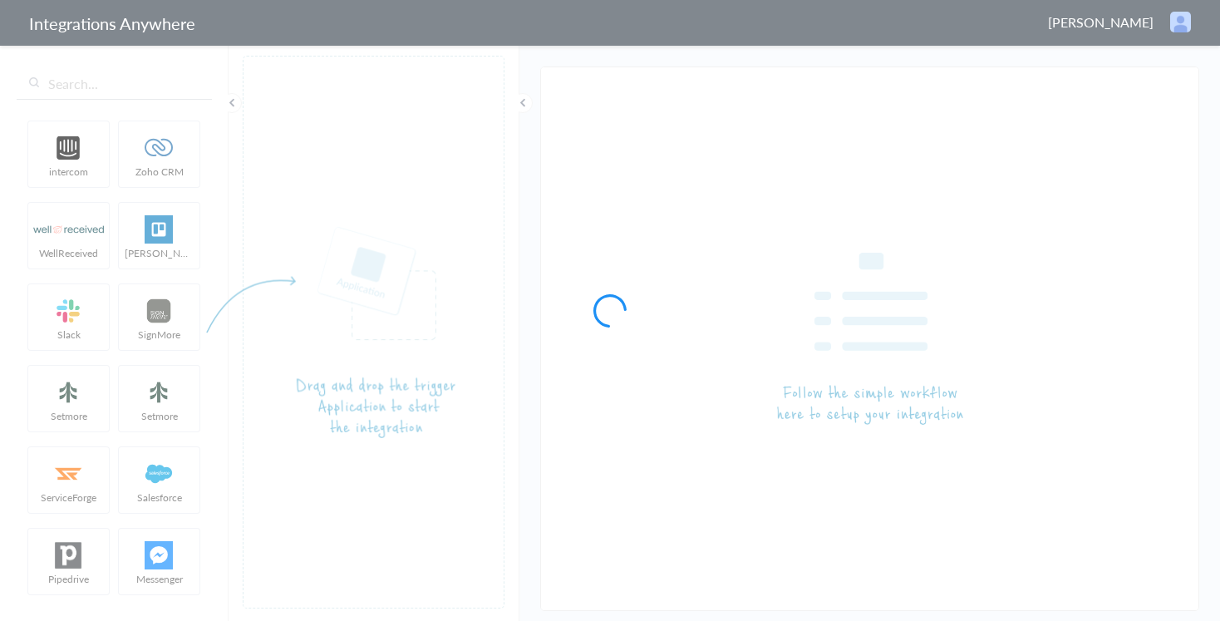
type input "LEX Reception - [PERSON_NAME]"
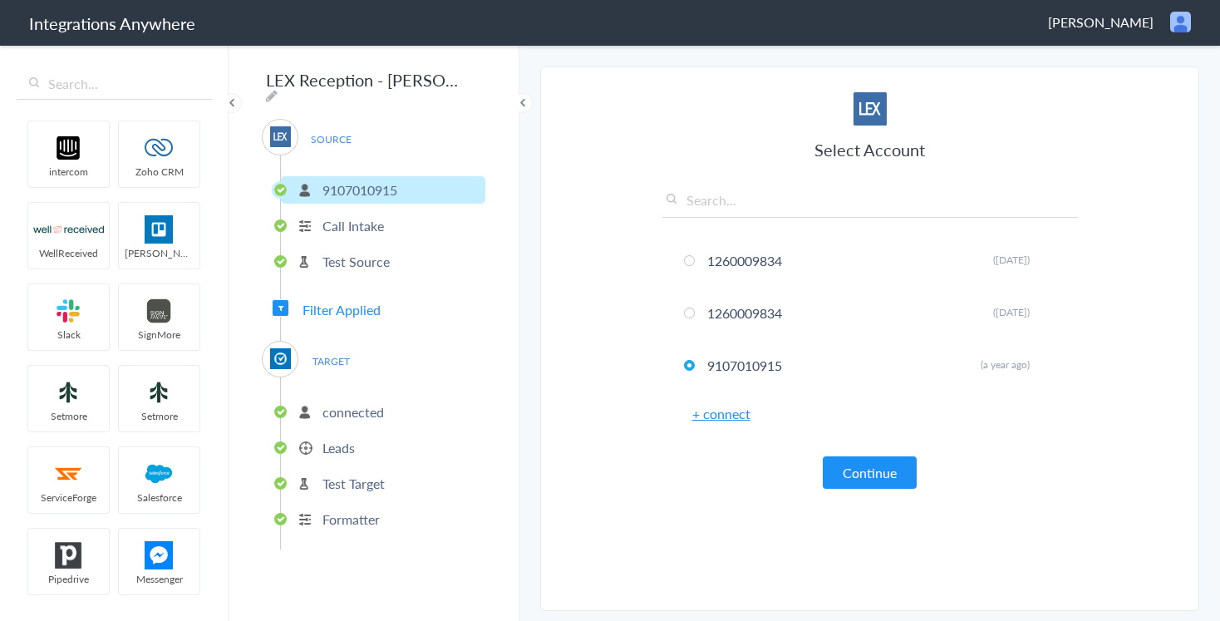
click at [333, 402] on p "connected" at bounding box center [354, 411] width 62 height 19
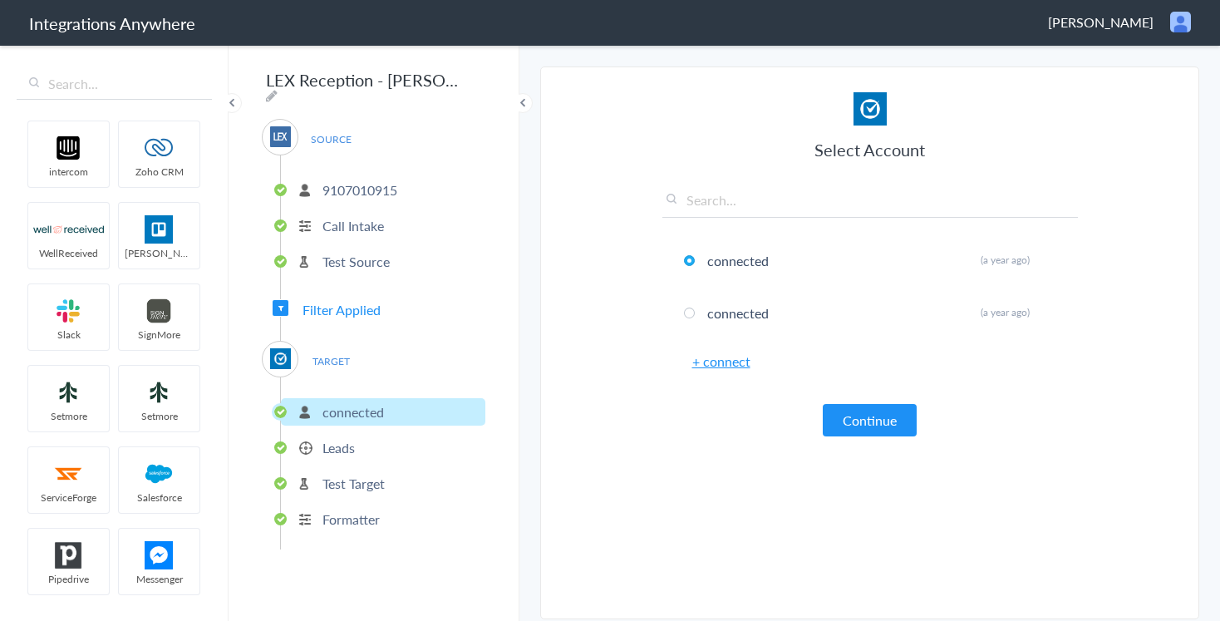
click at [333, 438] on p "Leads" at bounding box center [339, 447] width 32 height 19
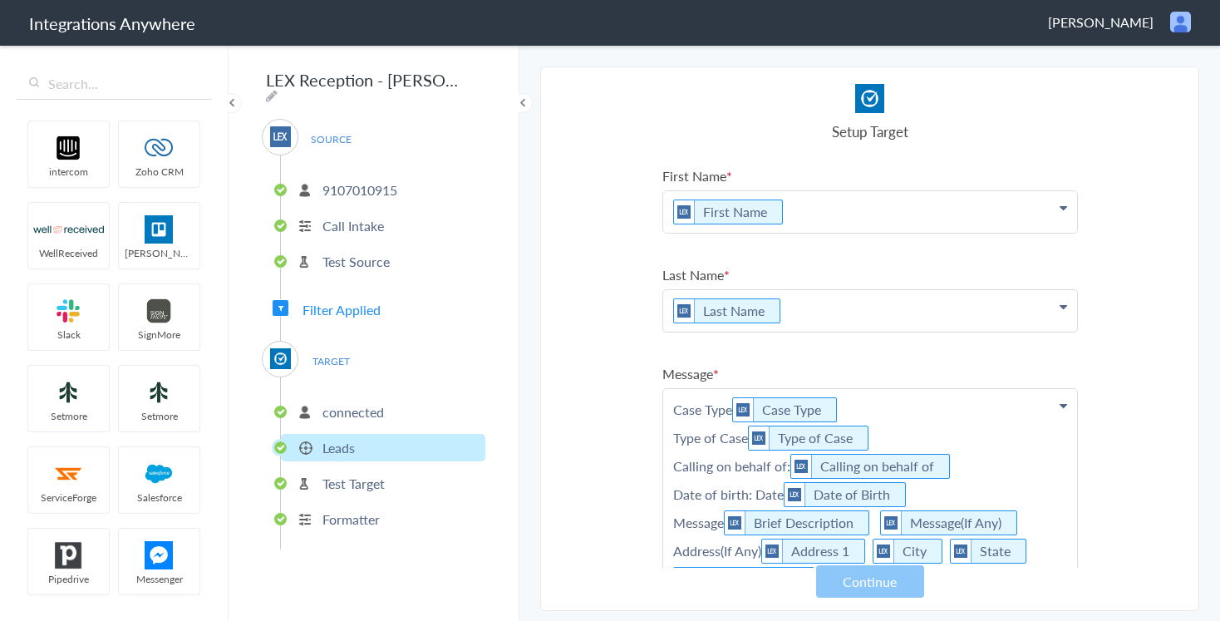
click at [332, 475] on p "Test Target" at bounding box center [354, 483] width 62 height 19
